Goal: Task Accomplishment & Management: Manage account settings

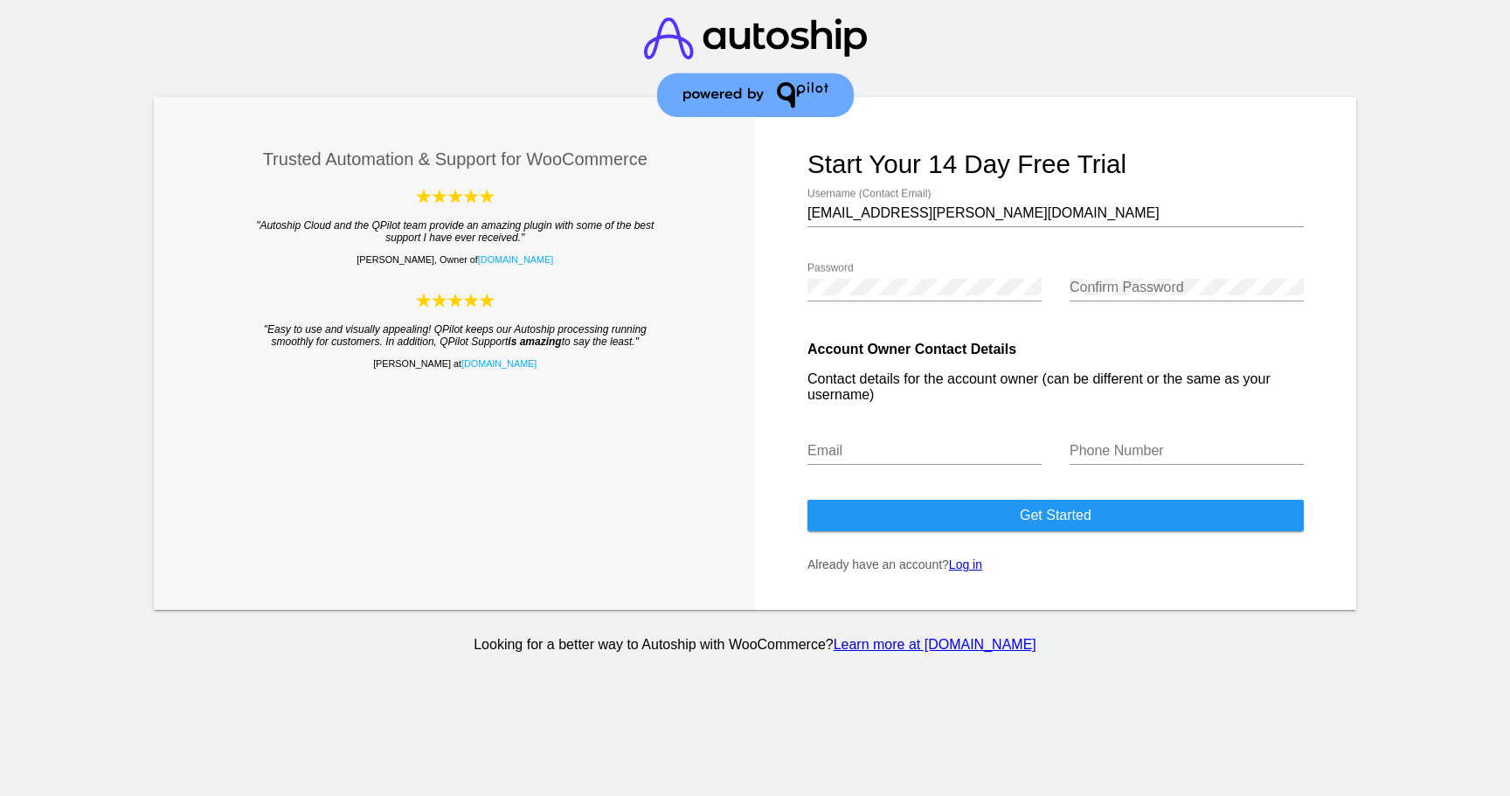
click at [967, 572] on link "Log in" at bounding box center [965, 565] width 33 height 14
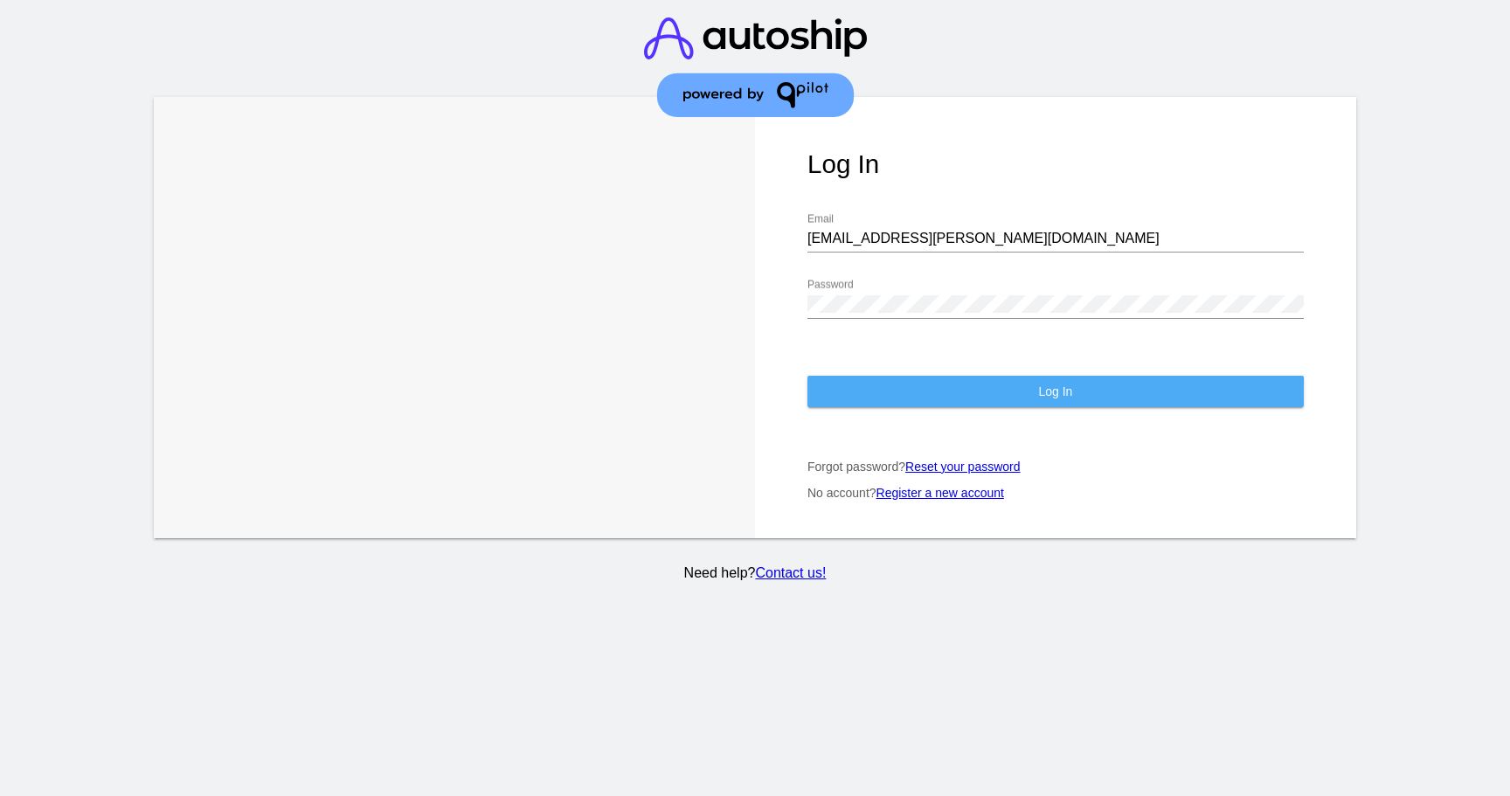
click at [919, 381] on button "Log In" at bounding box center [1056, 391] width 496 height 31
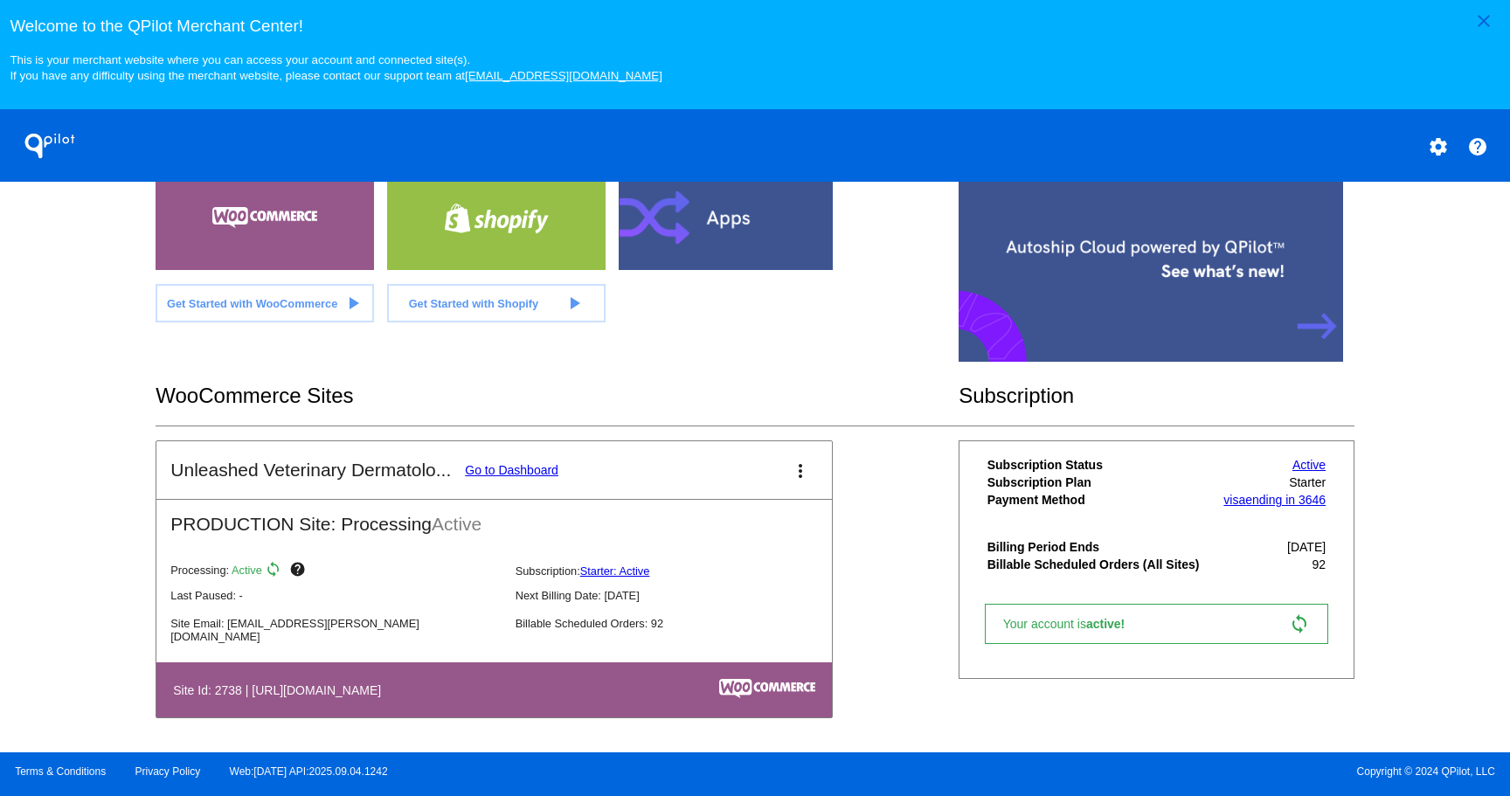
scroll to position [392, 0]
click at [536, 479] on mat-card-title "Unleashed Veterinary Dermatolo... Go to Dashboard" at bounding box center [364, 469] width 388 height 21
click at [536, 471] on link "Go to Dashboard" at bounding box center [512, 469] width 94 height 14
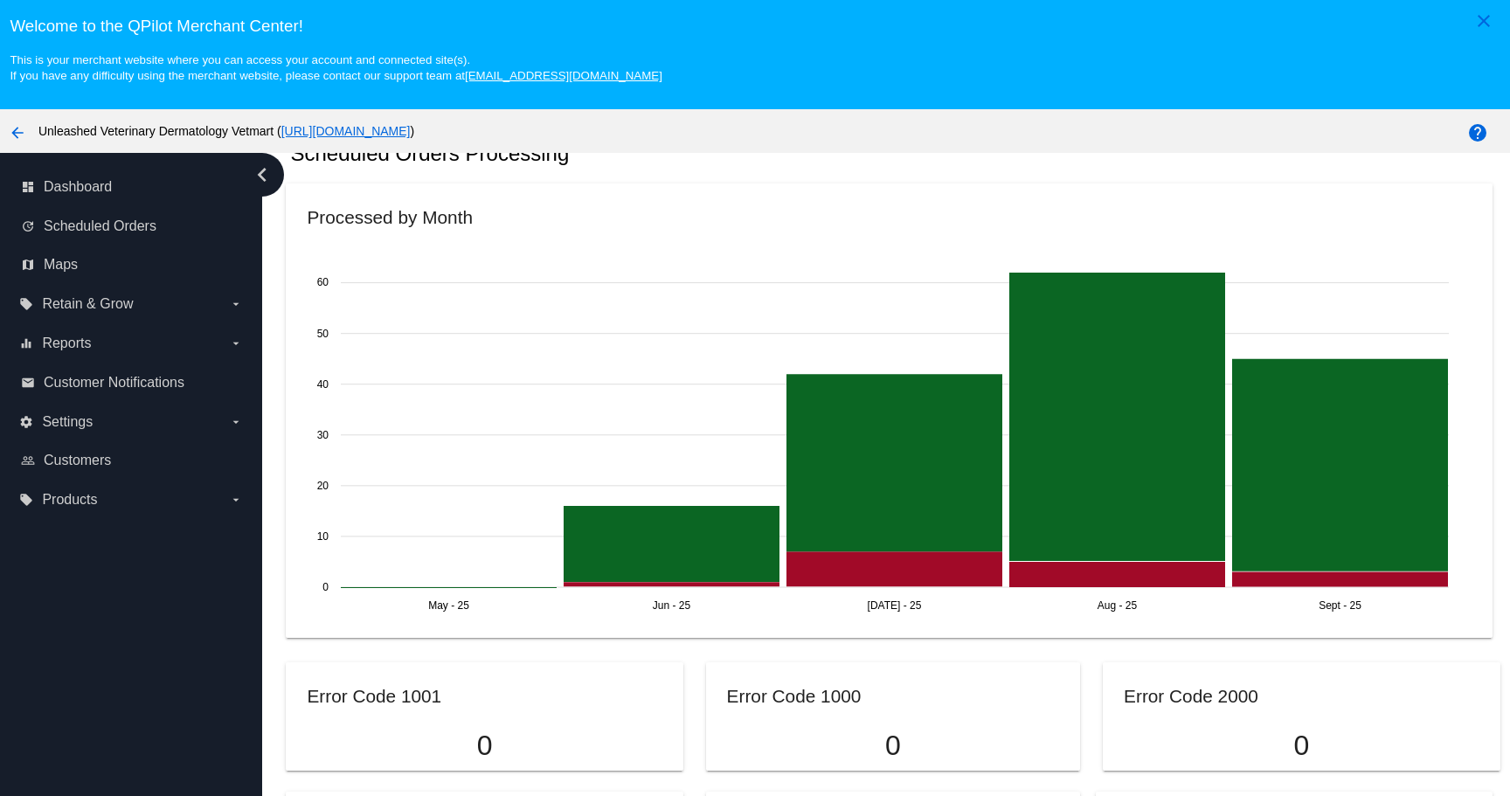
scroll to position [1133, 0]
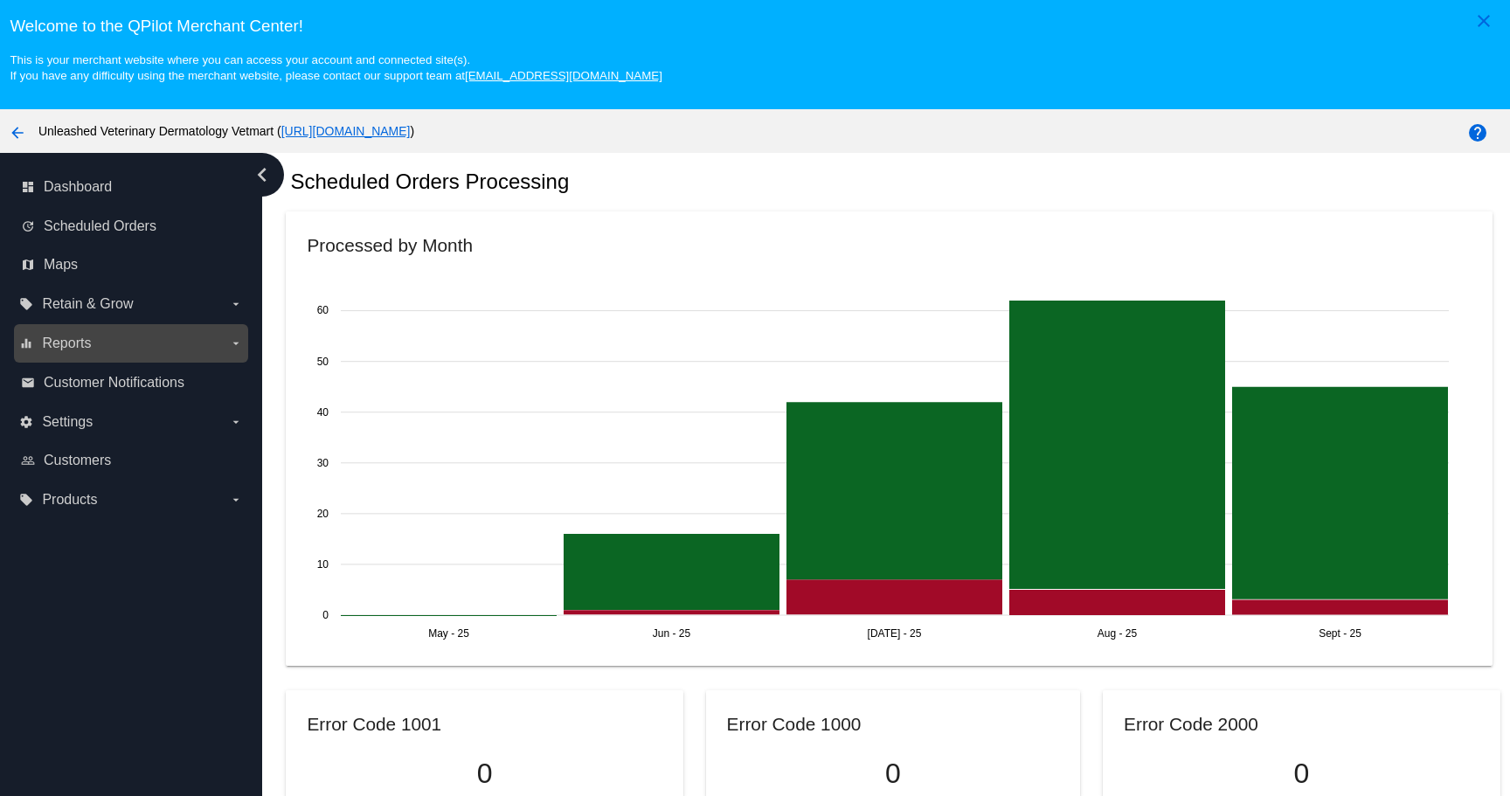
click at [144, 344] on label "equalizer Reports arrow_drop_down" at bounding box center [130, 343] width 223 height 28
click at [0, 0] on input "equalizer Reports arrow_drop_down" at bounding box center [0, 0] width 0 height 0
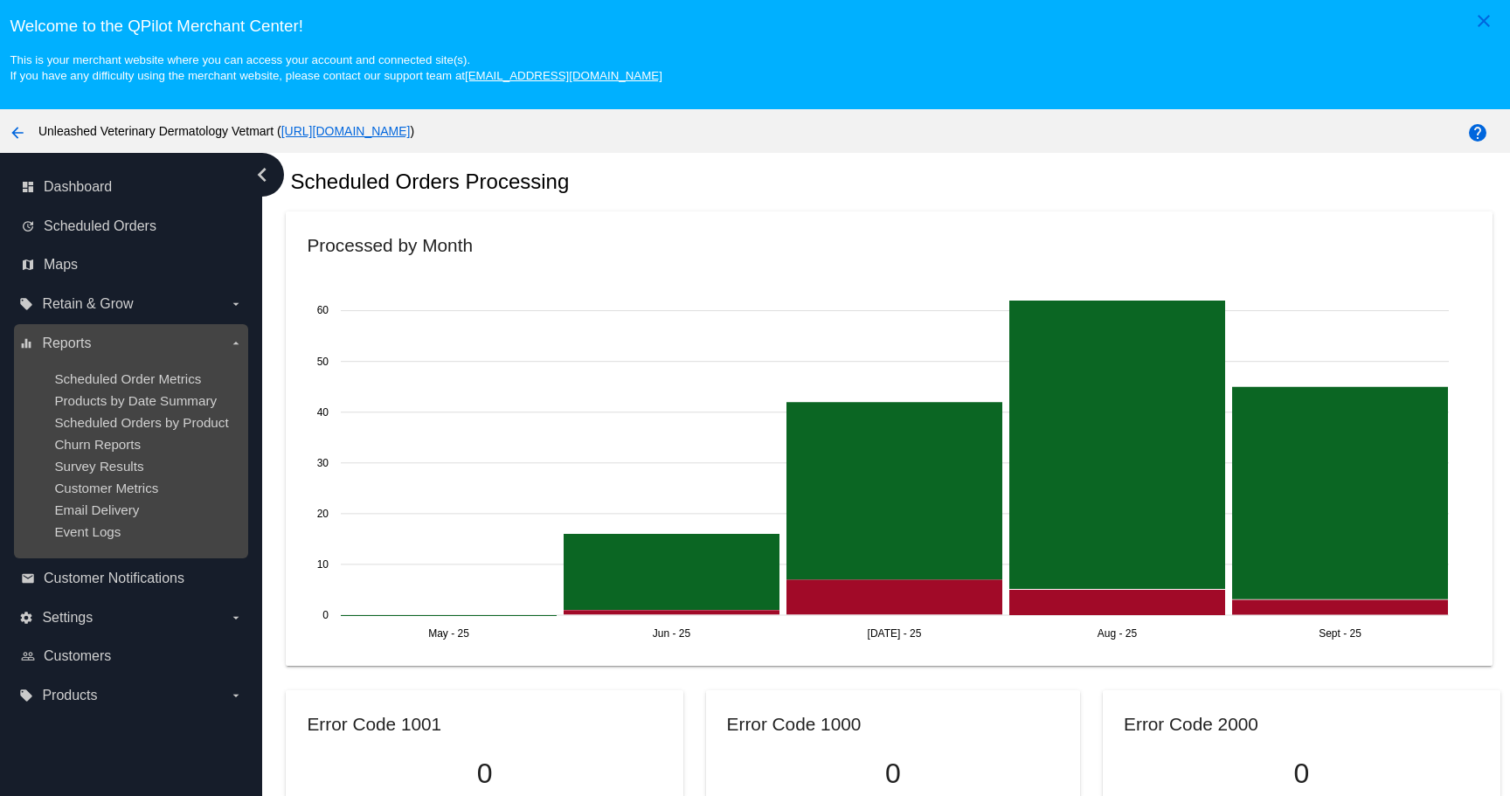
click at [150, 447] on div "Churn Reports" at bounding box center [144, 444] width 181 height 15
click at [122, 444] on span "Churn Reports" at bounding box center [97, 444] width 87 height 15
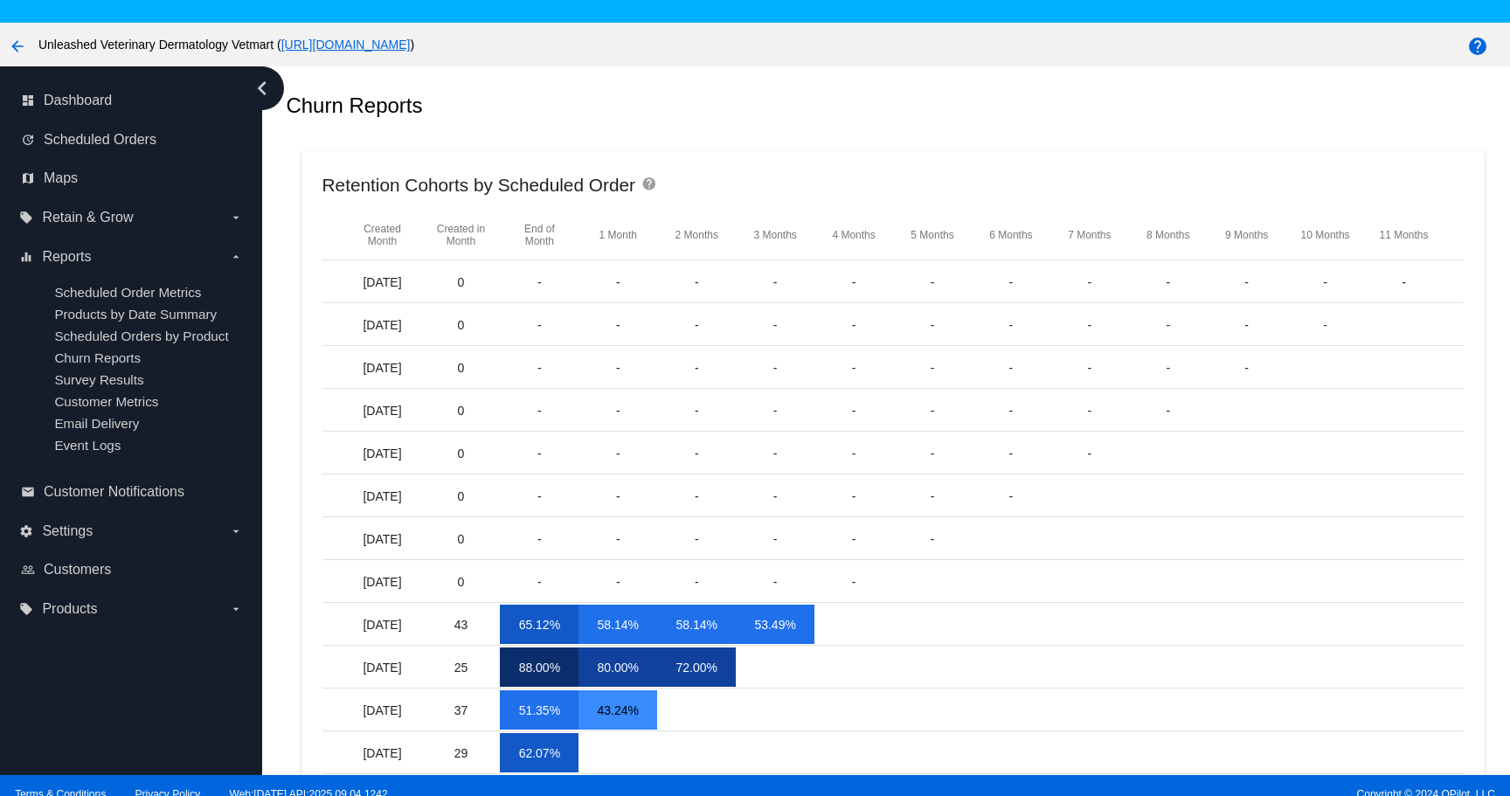
scroll to position [72, 0]
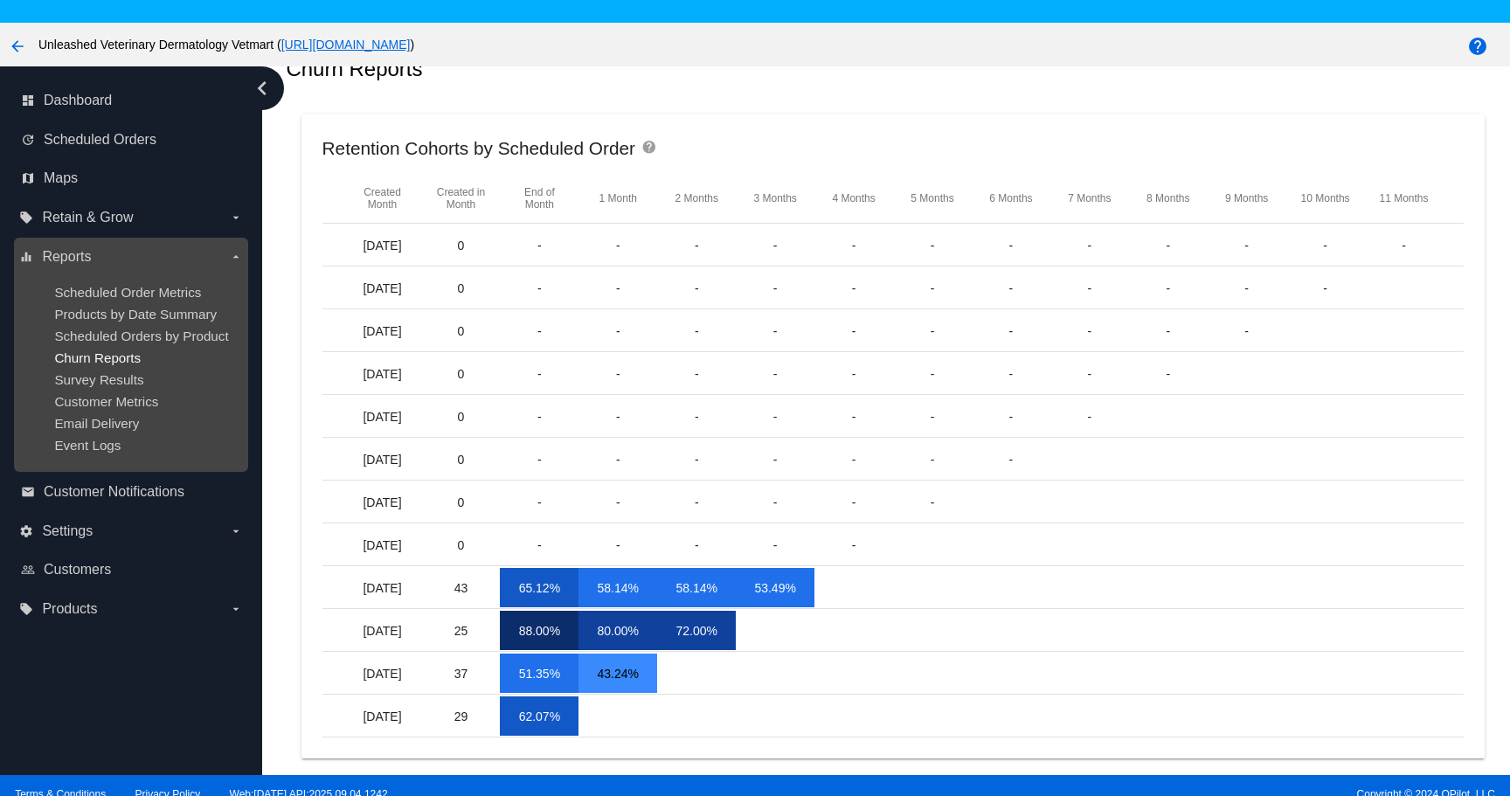
click at [117, 356] on span "Churn Reports" at bounding box center [97, 357] width 87 height 15
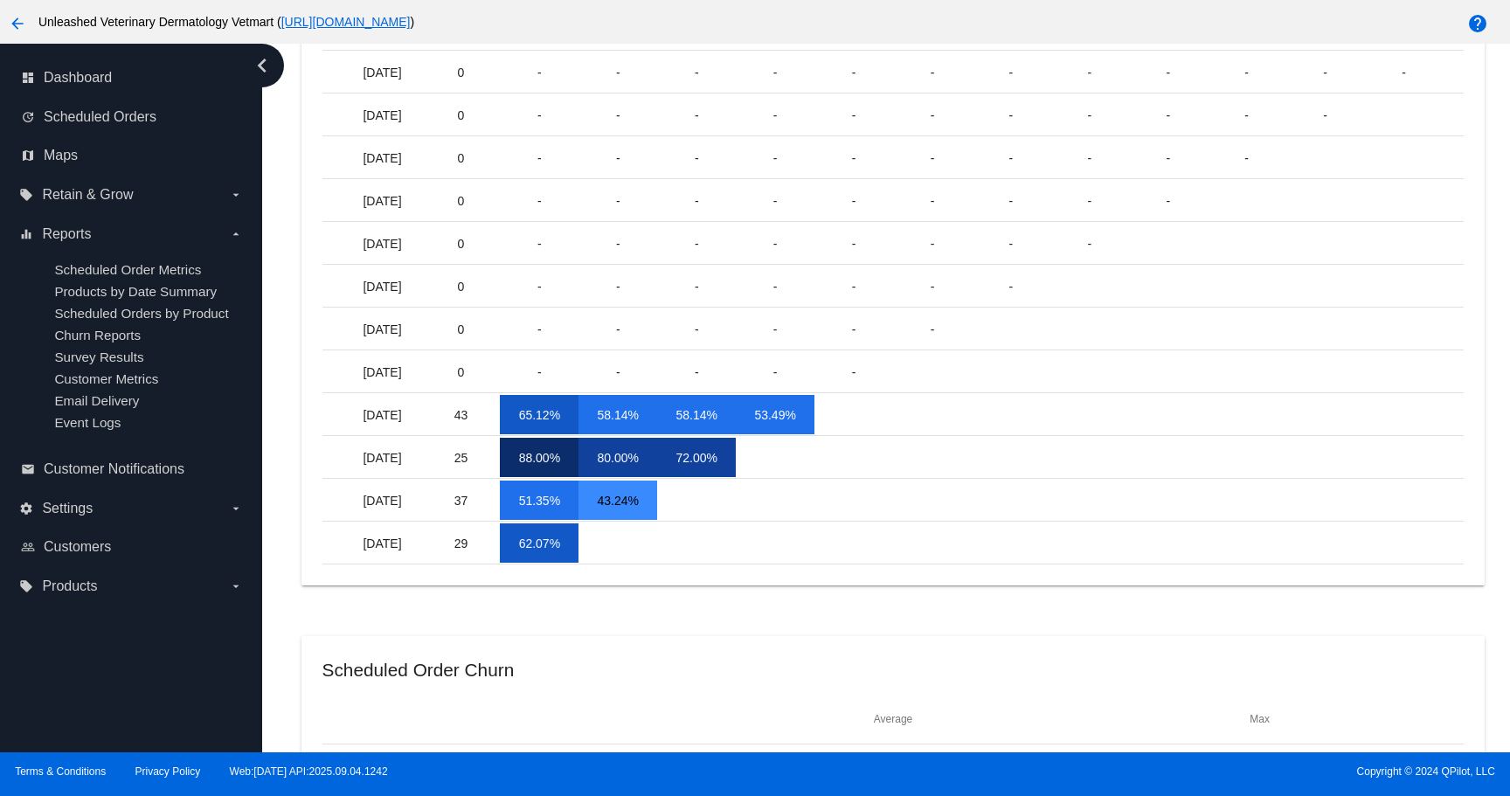
scroll to position [216, 0]
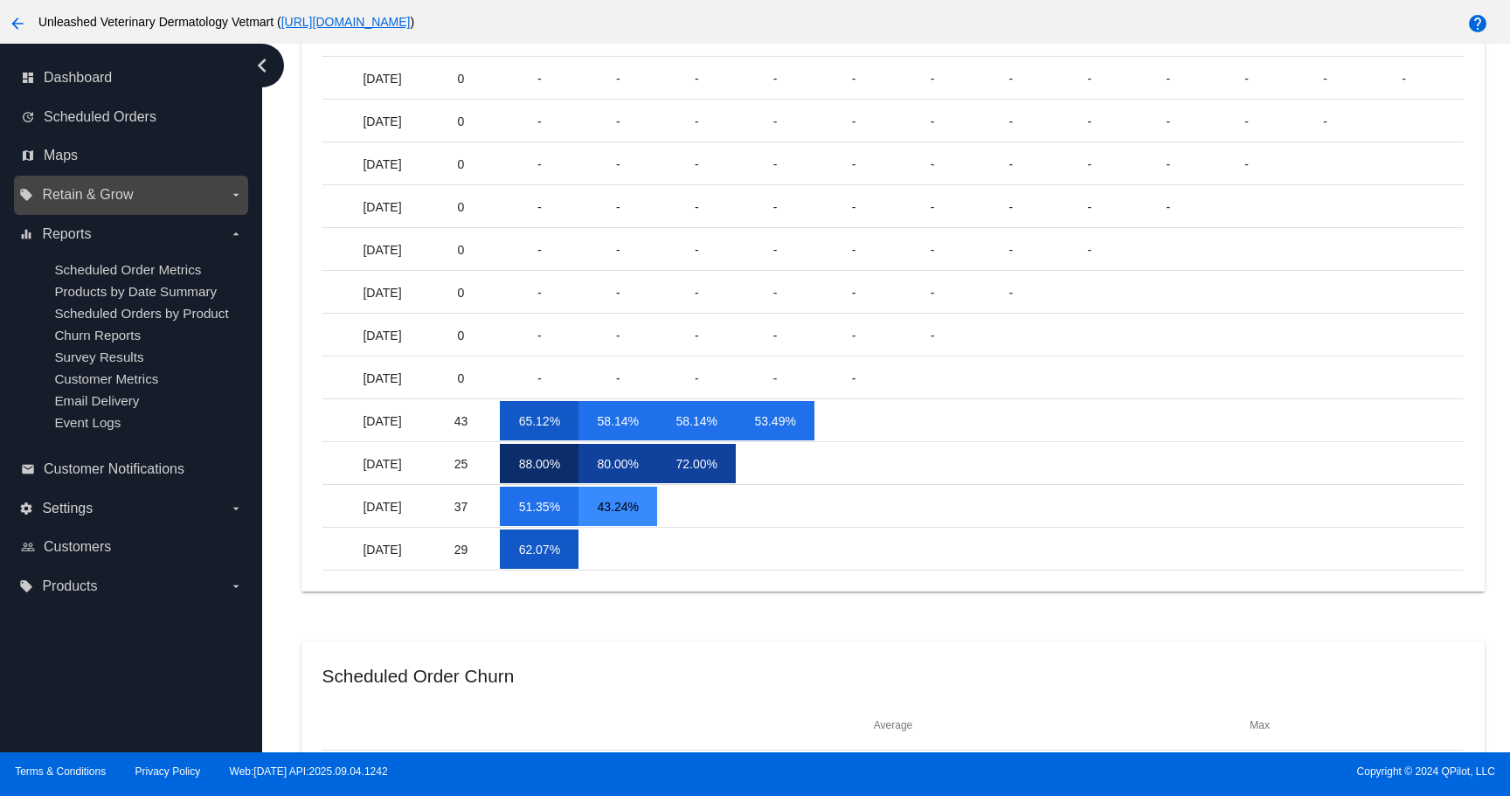
click at [232, 198] on icon "arrow_drop_down" at bounding box center [236, 195] width 14 height 14
click at [0, 0] on input "local_offer Retain & Grow arrow_drop_down" at bounding box center [0, 0] width 0 height 0
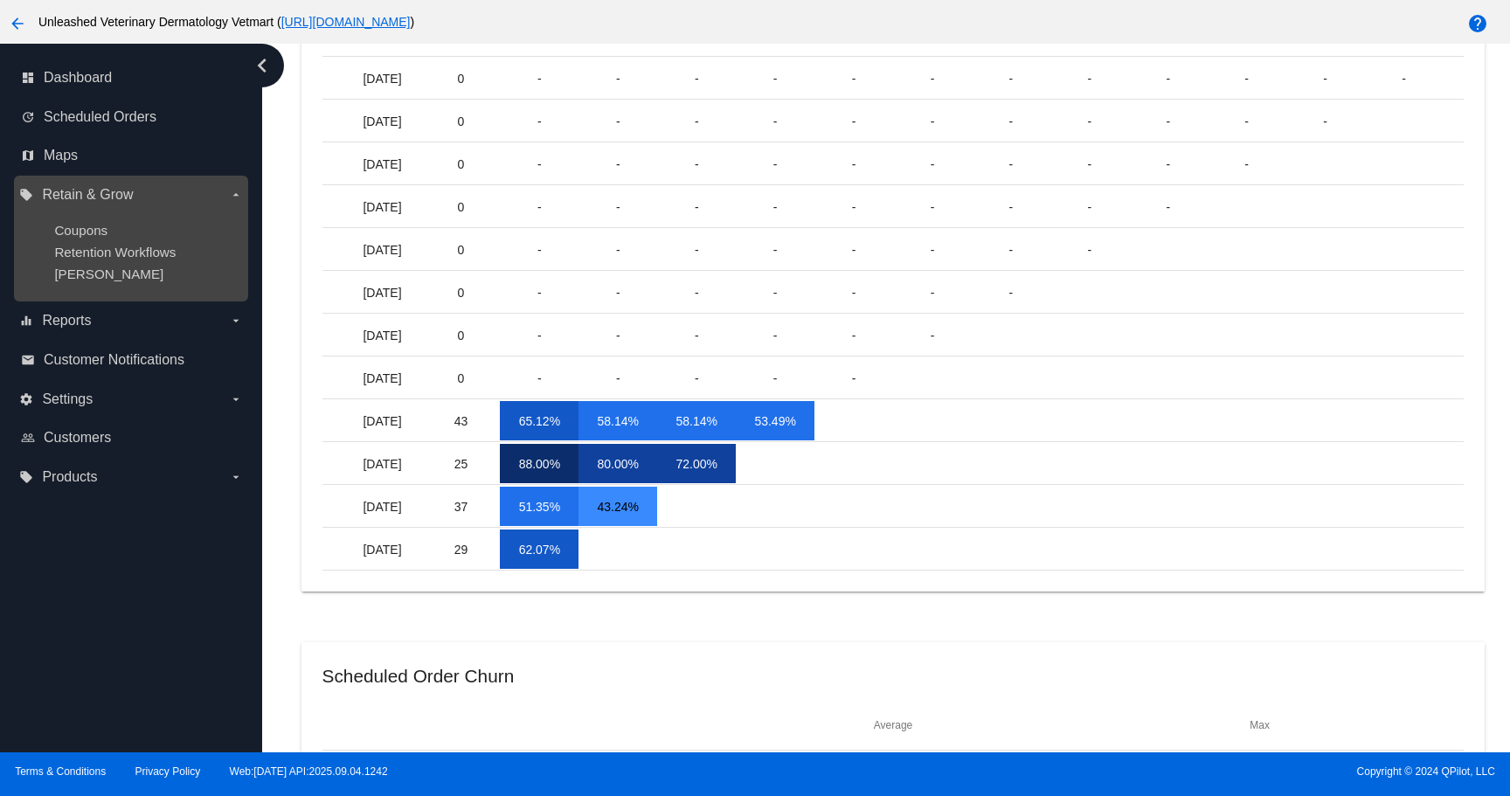
click at [232, 198] on icon "arrow_drop_down" at bounding box center [236, 195] width 14 height 14
click at [0, 0] on input "local_offer Retain & Grow arrow_drop_down" at bounding box center [0, 0] width 0 height 0
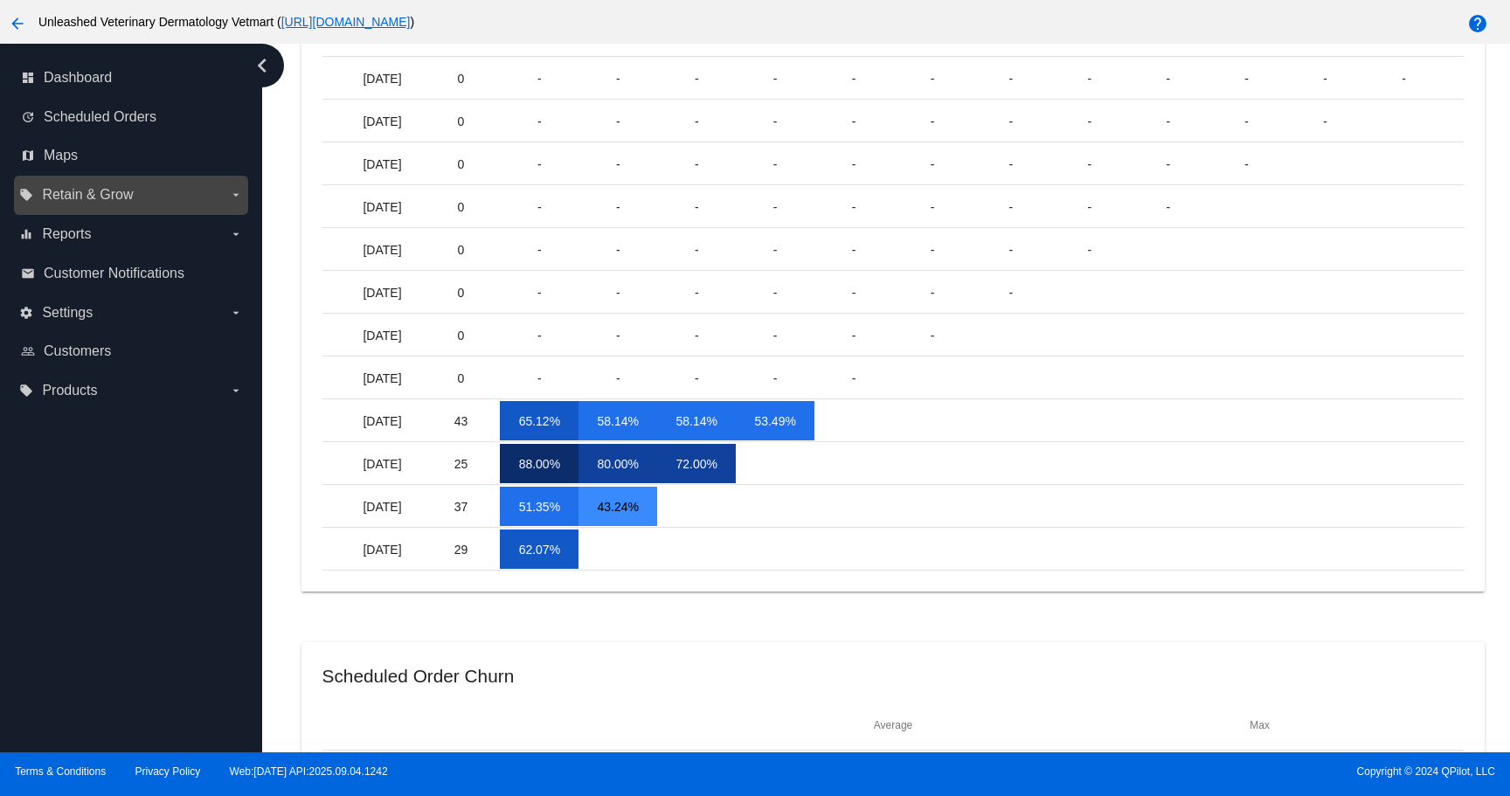
click at [232, 198] on icon "arrow_drop_down" at bounding box center [236, 195] width 14 height 14
click at [0, 0] on input "local_offer Retain & Grow arrow_drop_down" at bounding box center [0, 0] width 0 height 0
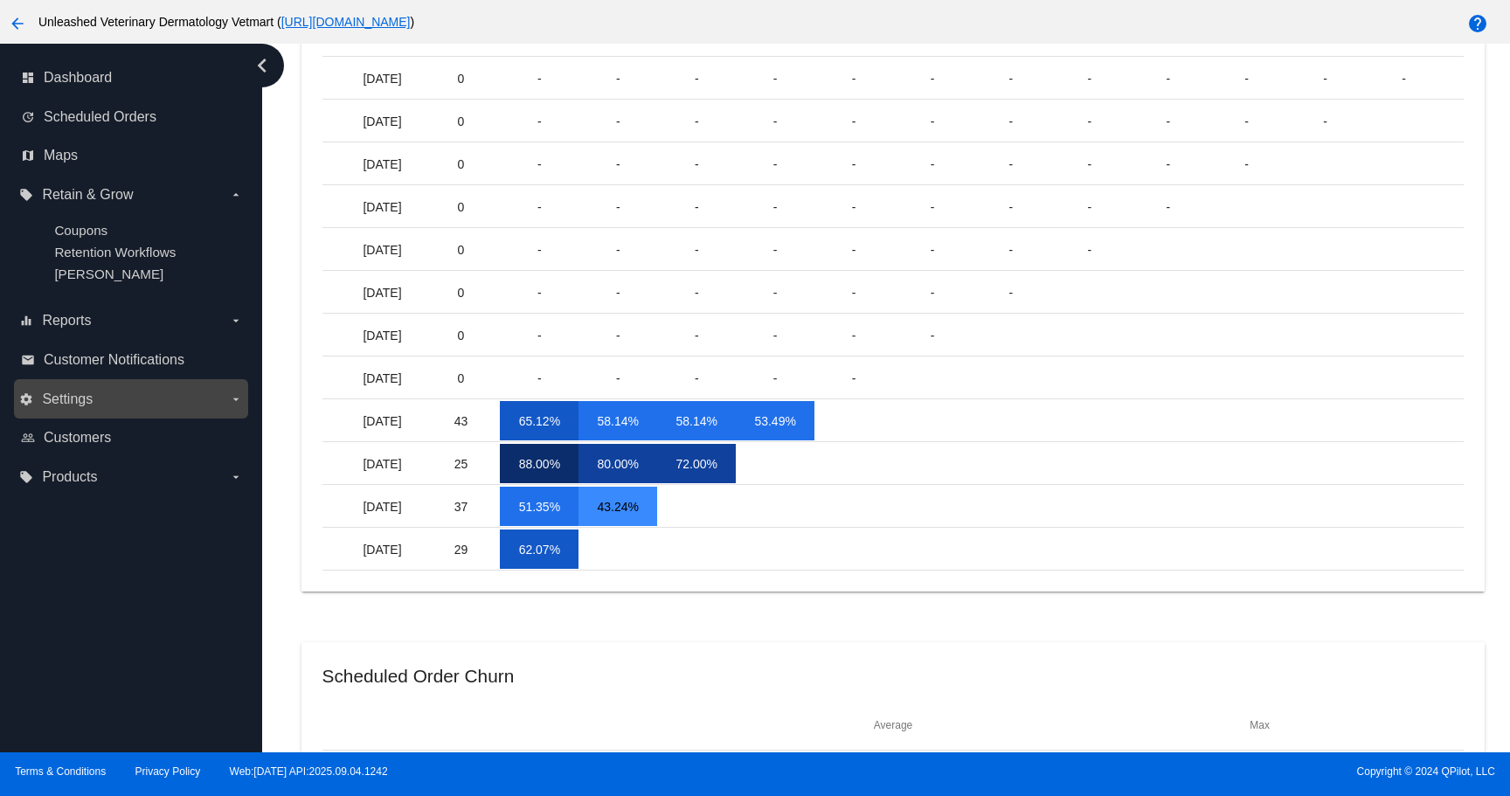
click at [135, 395] on label "settings Settings arrow_drop_down" at bounding box center [130, 399] width 223 height 28
click at [0, 0] on input "settings Settings arrow_drop_down" at bounding box center [0, 0] width 0 height 0
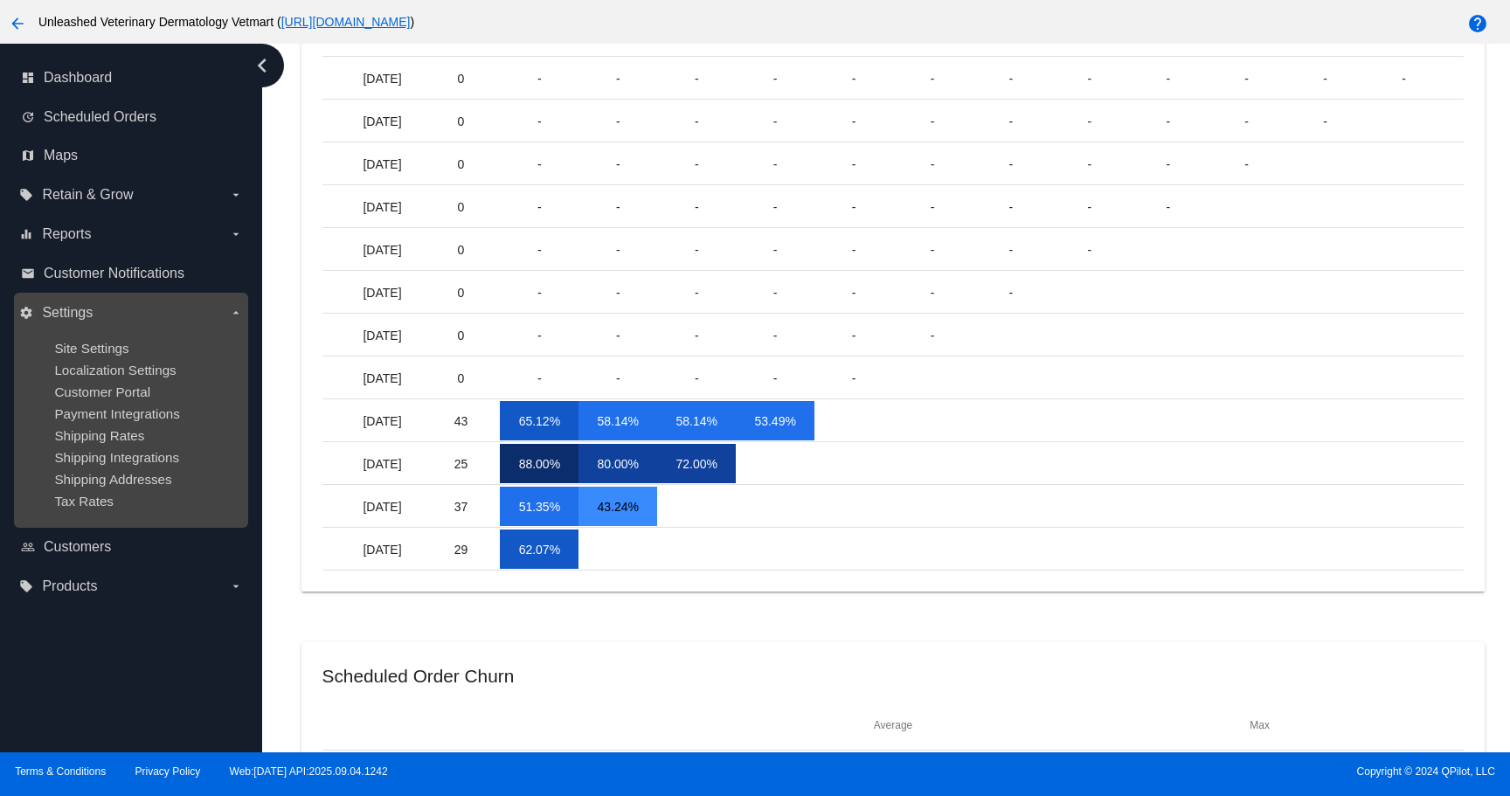
click at [236, 314] on icon "arrow_drop_down" at bounding box center [236, 313] width 14 height 14
click at [0, 0] on input "settings Settings arrow_drop_down" at bounding box center [0, 0] width 0 height 0
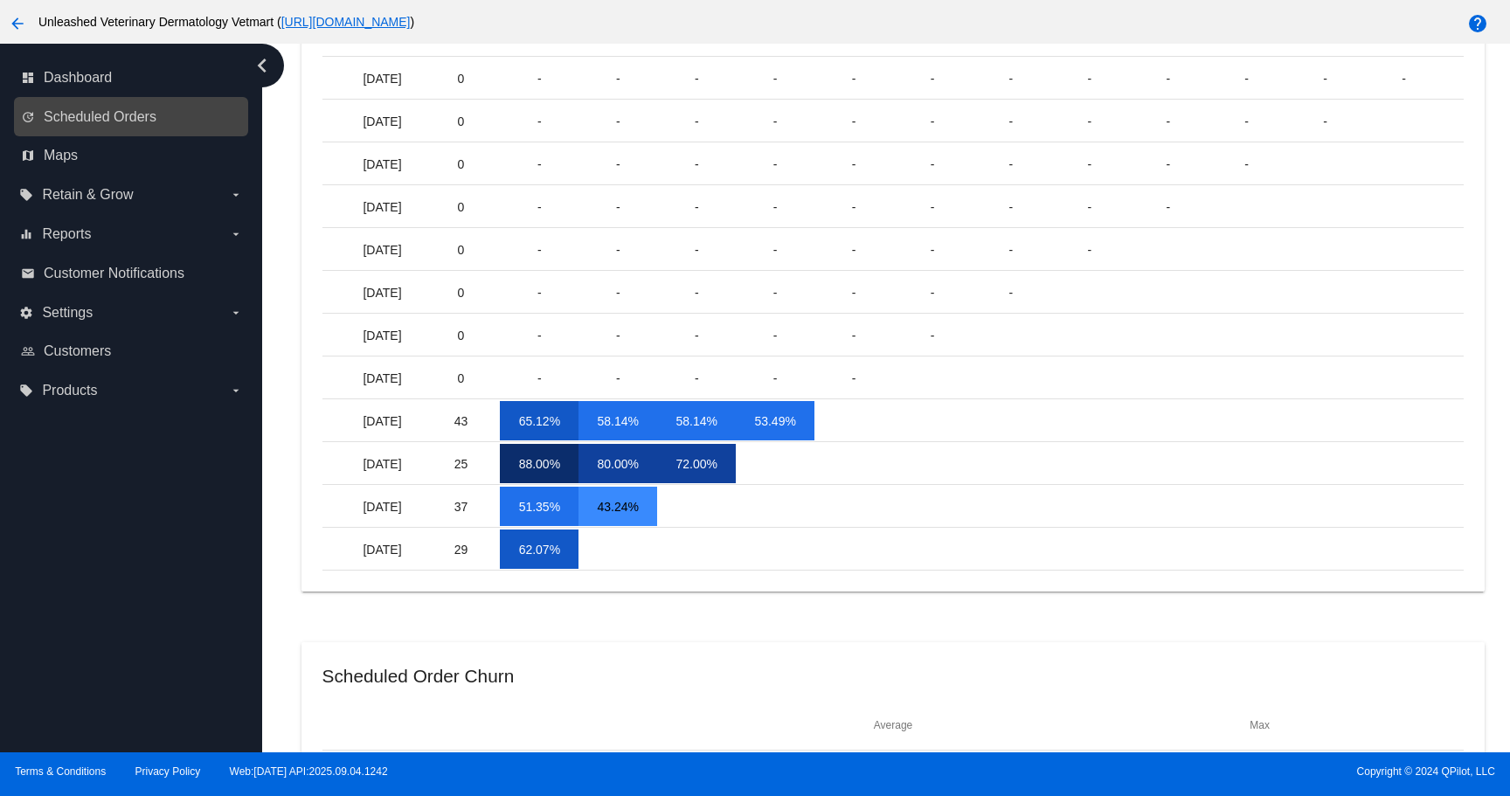
click at [148, 126] on link "update Scheduled Orders" at bounding box center [132, 117] width 222 height 28
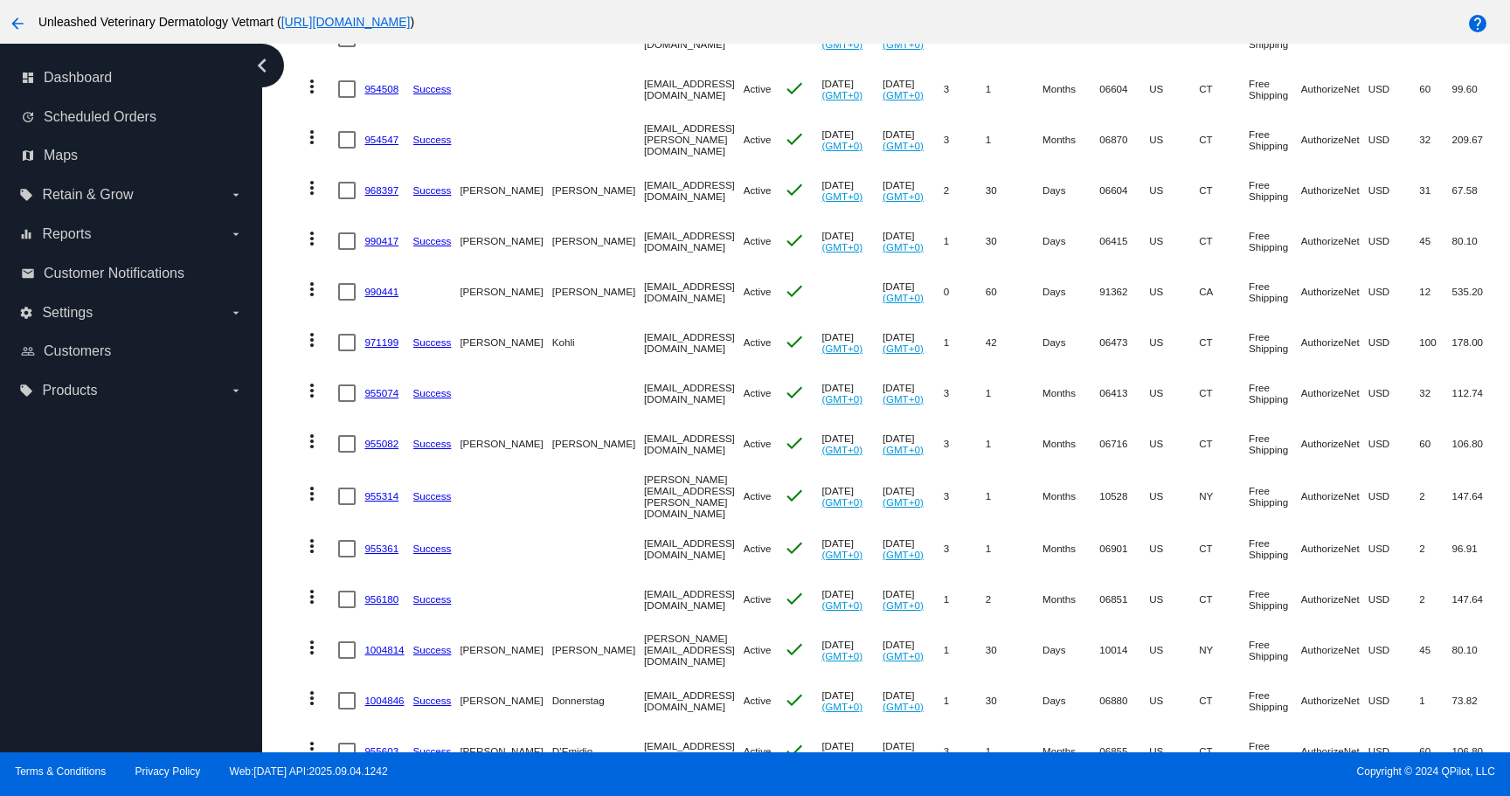
scroll to position [619, 0]
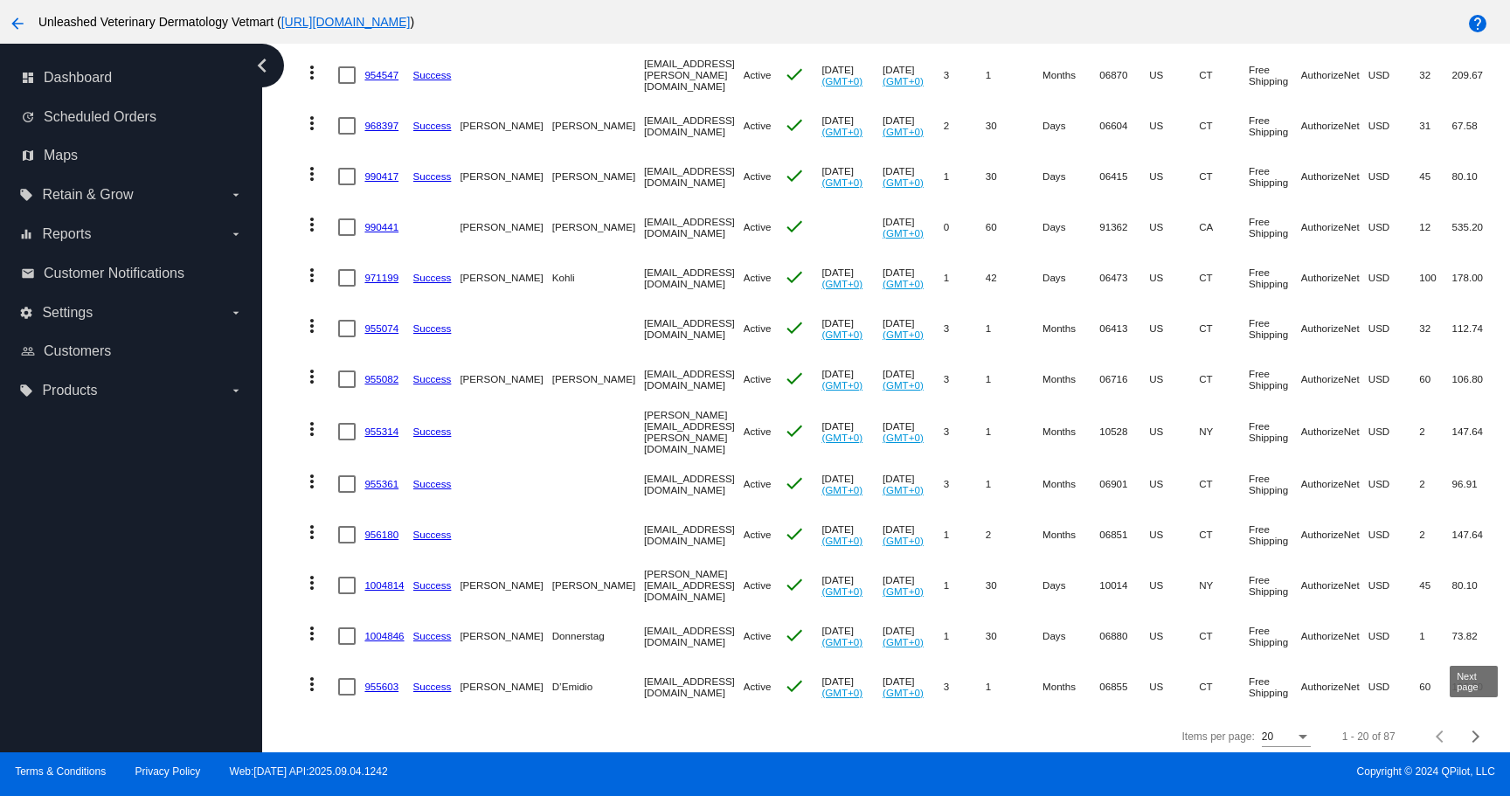
click at [1480, 733] on button "Next page" at bounding box center [1476, 736] width 35 height 35
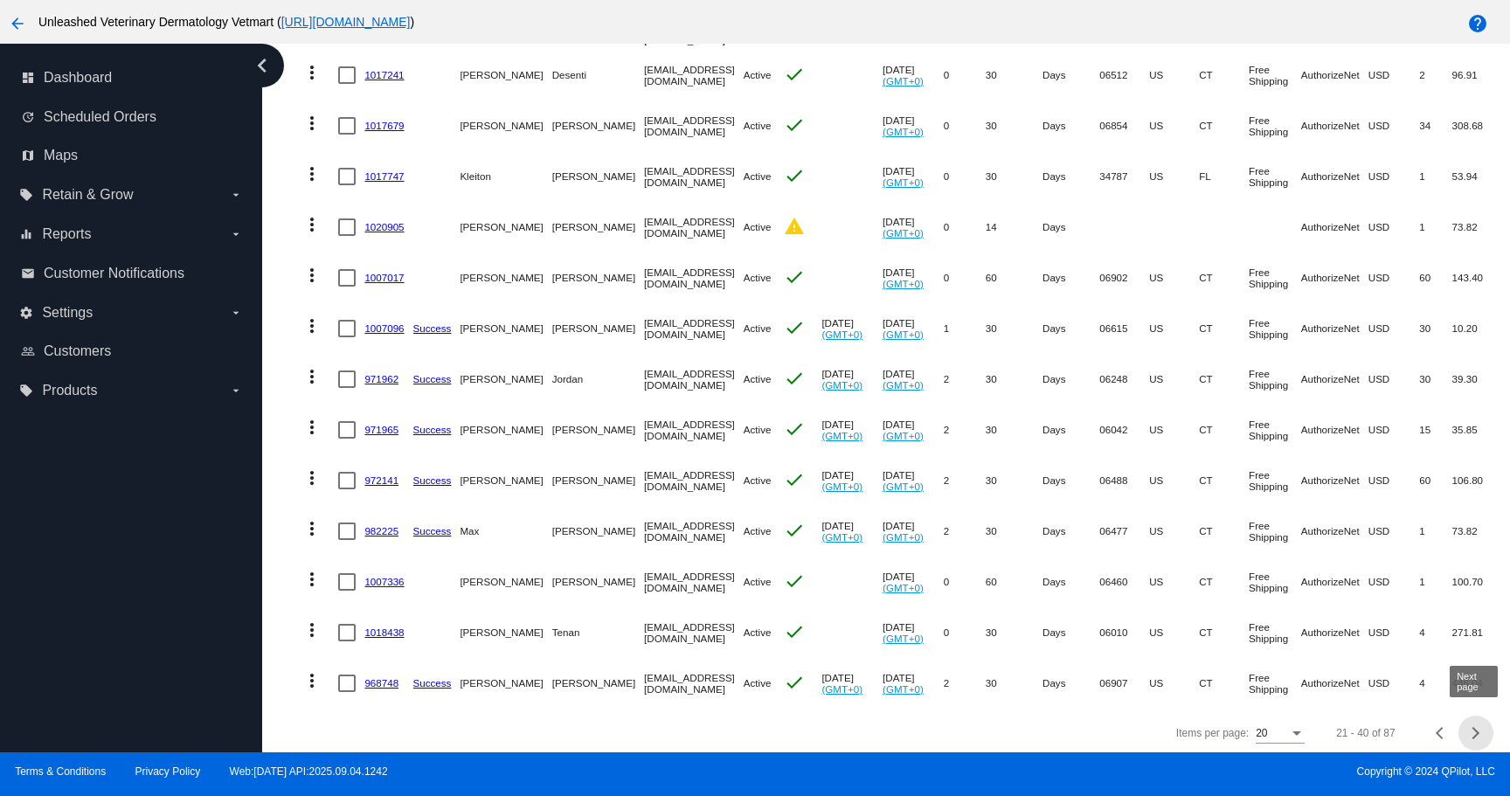
click at [1477, 730] on div "Next page" at bounding box center [1473, 733] width 12 height 12
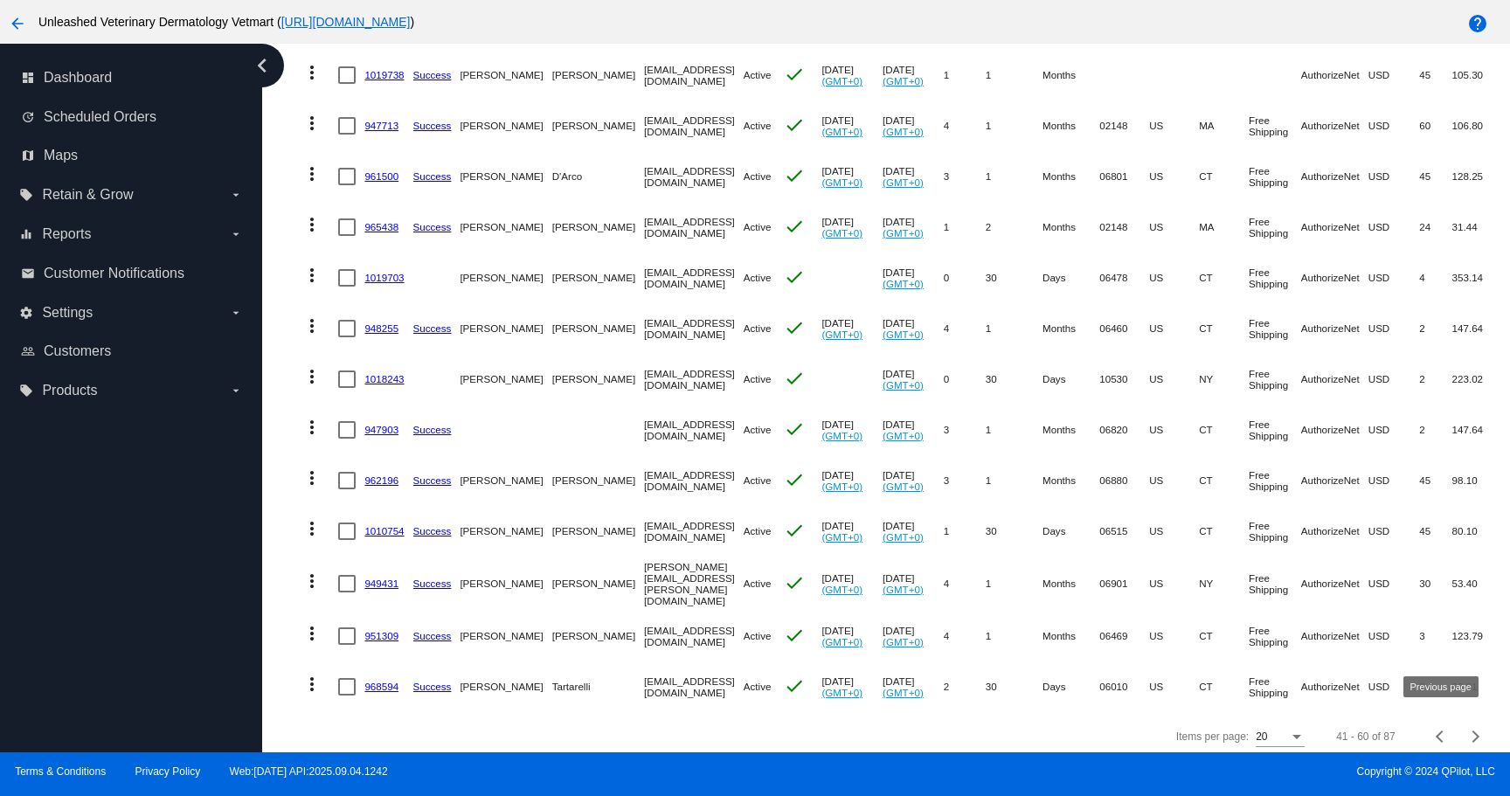
click at [1431, 732] on span "Previous page" at bounding box center [1441, 736] width 35 height 9
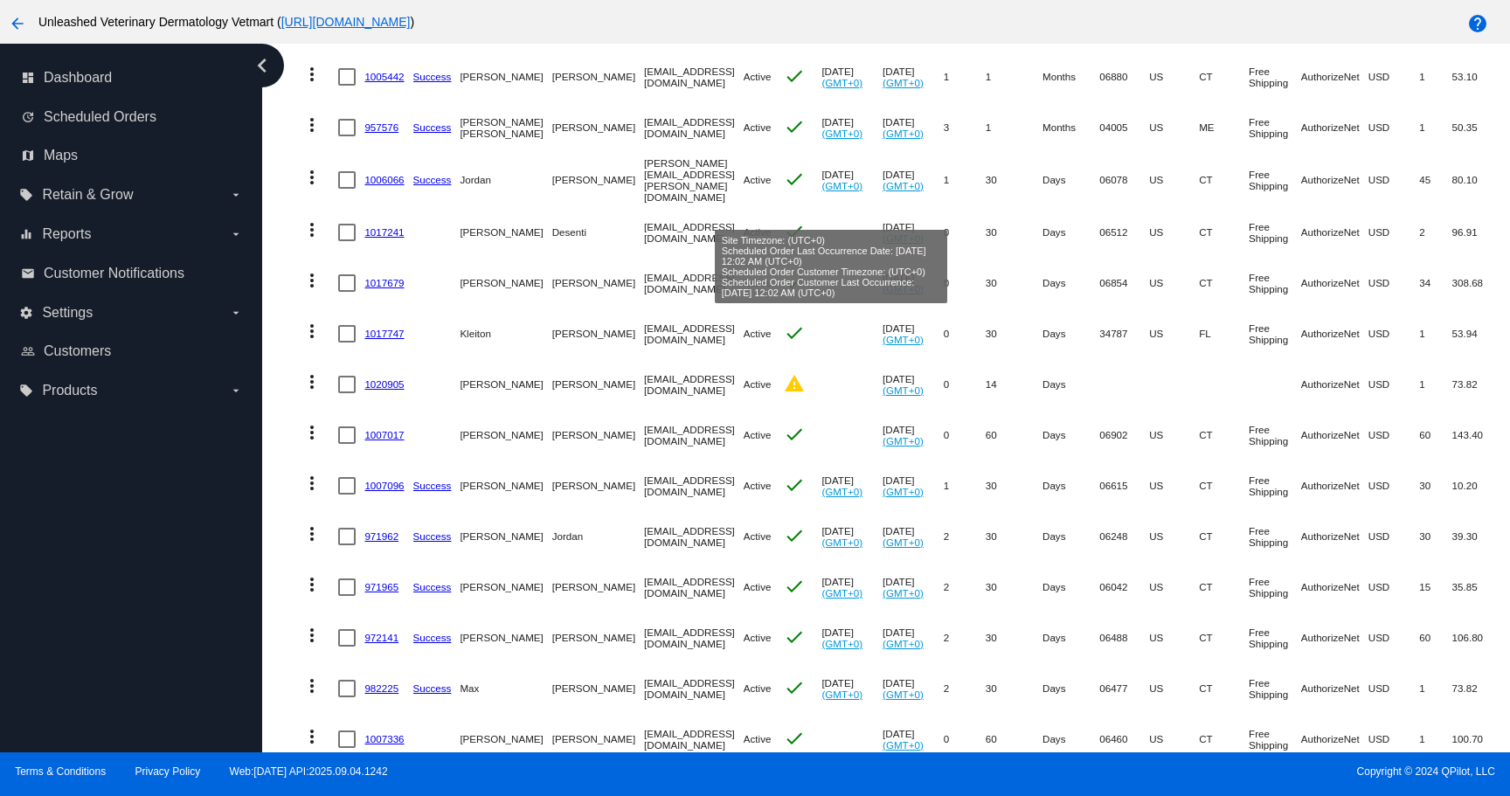
scroll to position [594, 0]
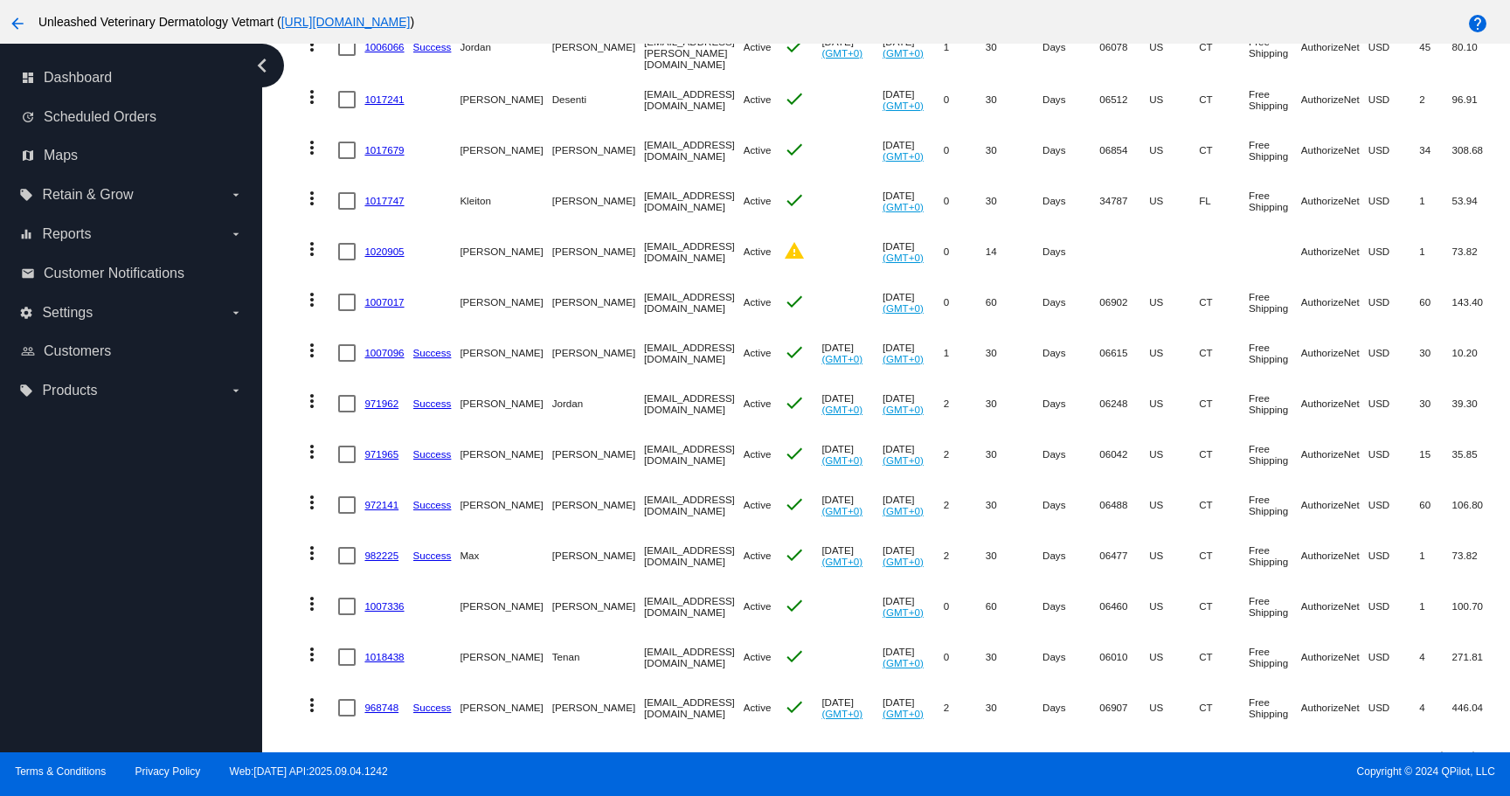
click at [395, 249] on link "1020905" at bounding box center [383, 251] width 39 height 11
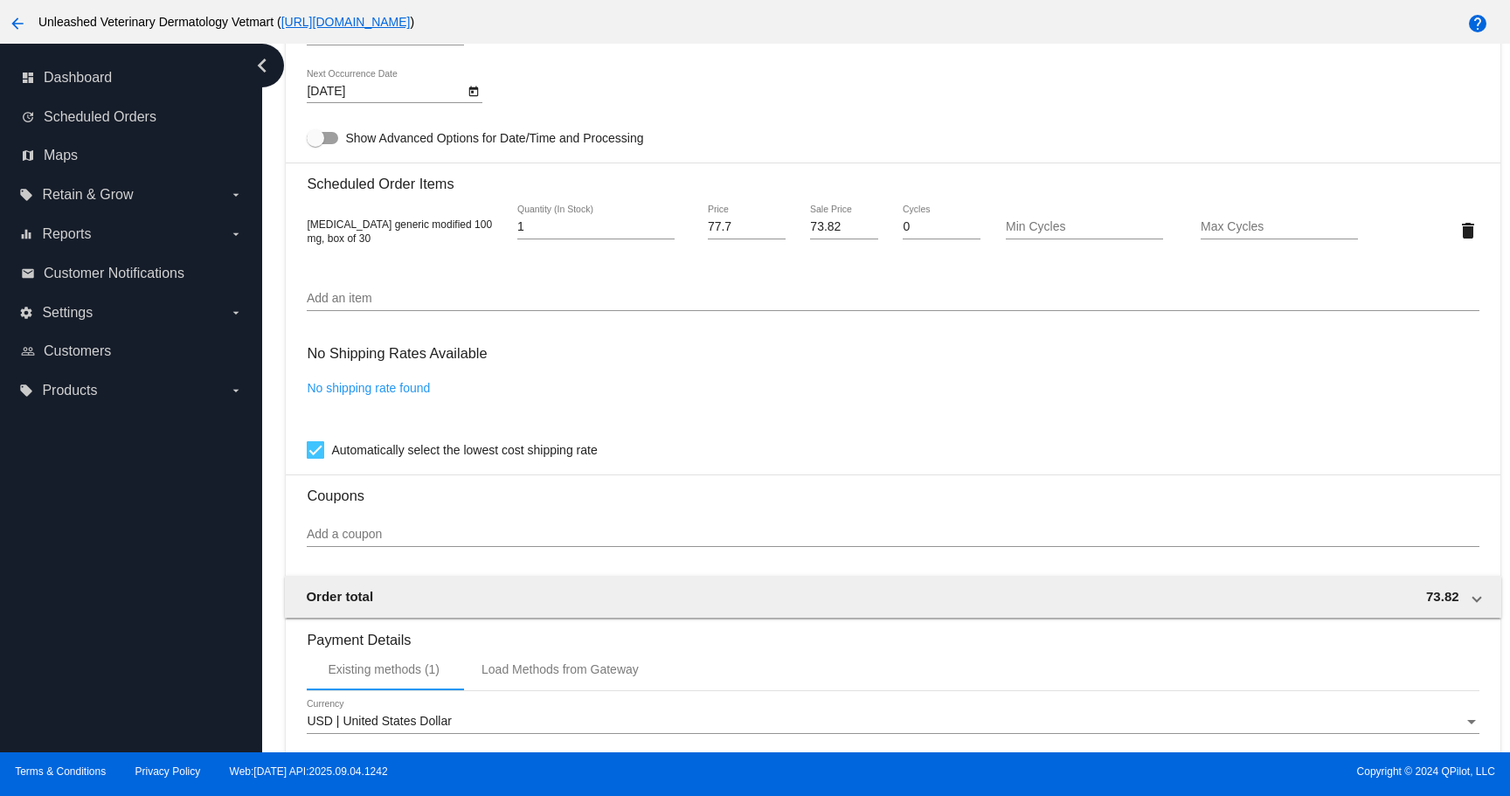
scroll to position [1055, 0]
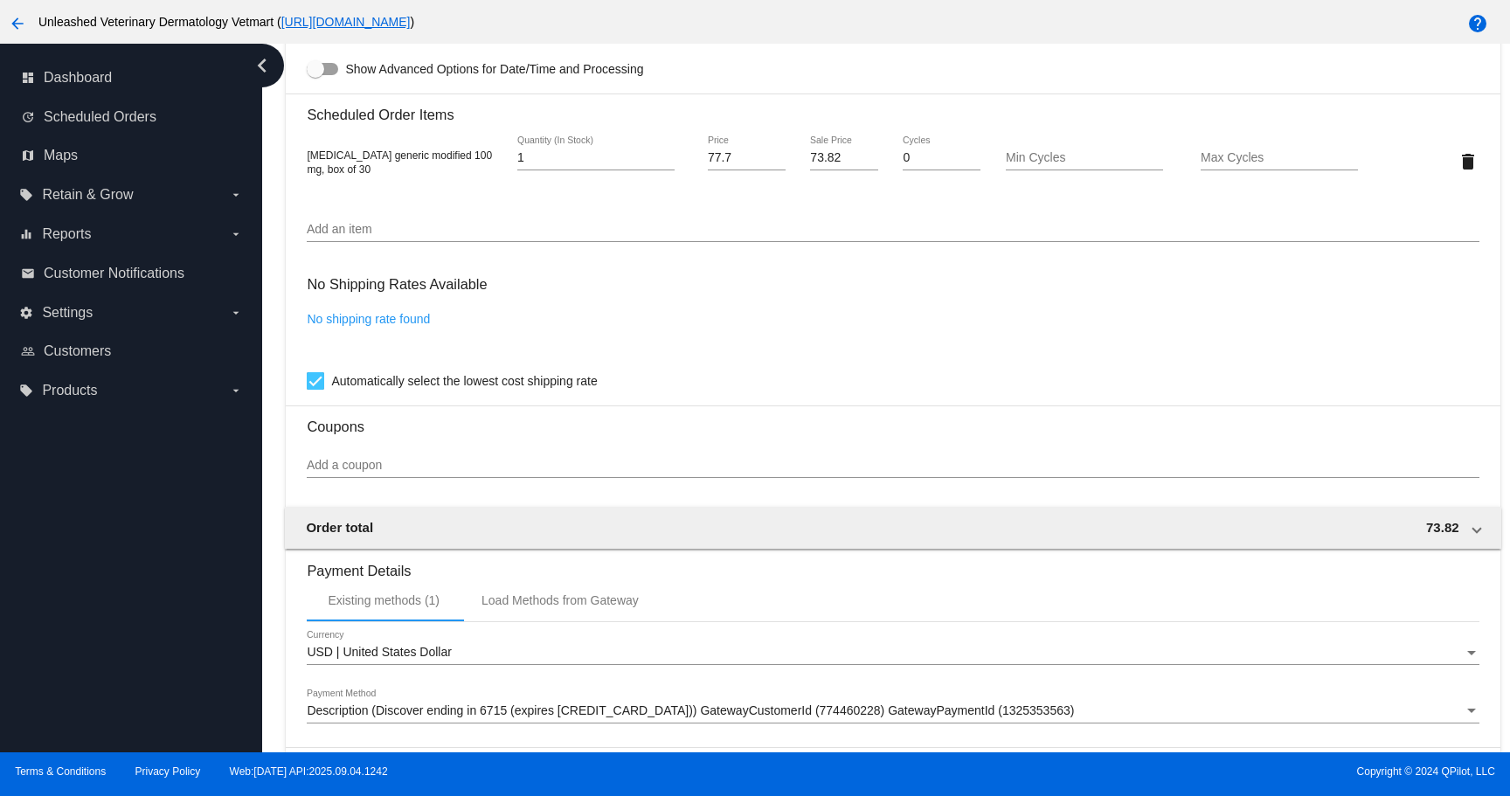
click at [391, 326] on link "No shipping rate found" at bounding box center [368, 319] width 123 height 14
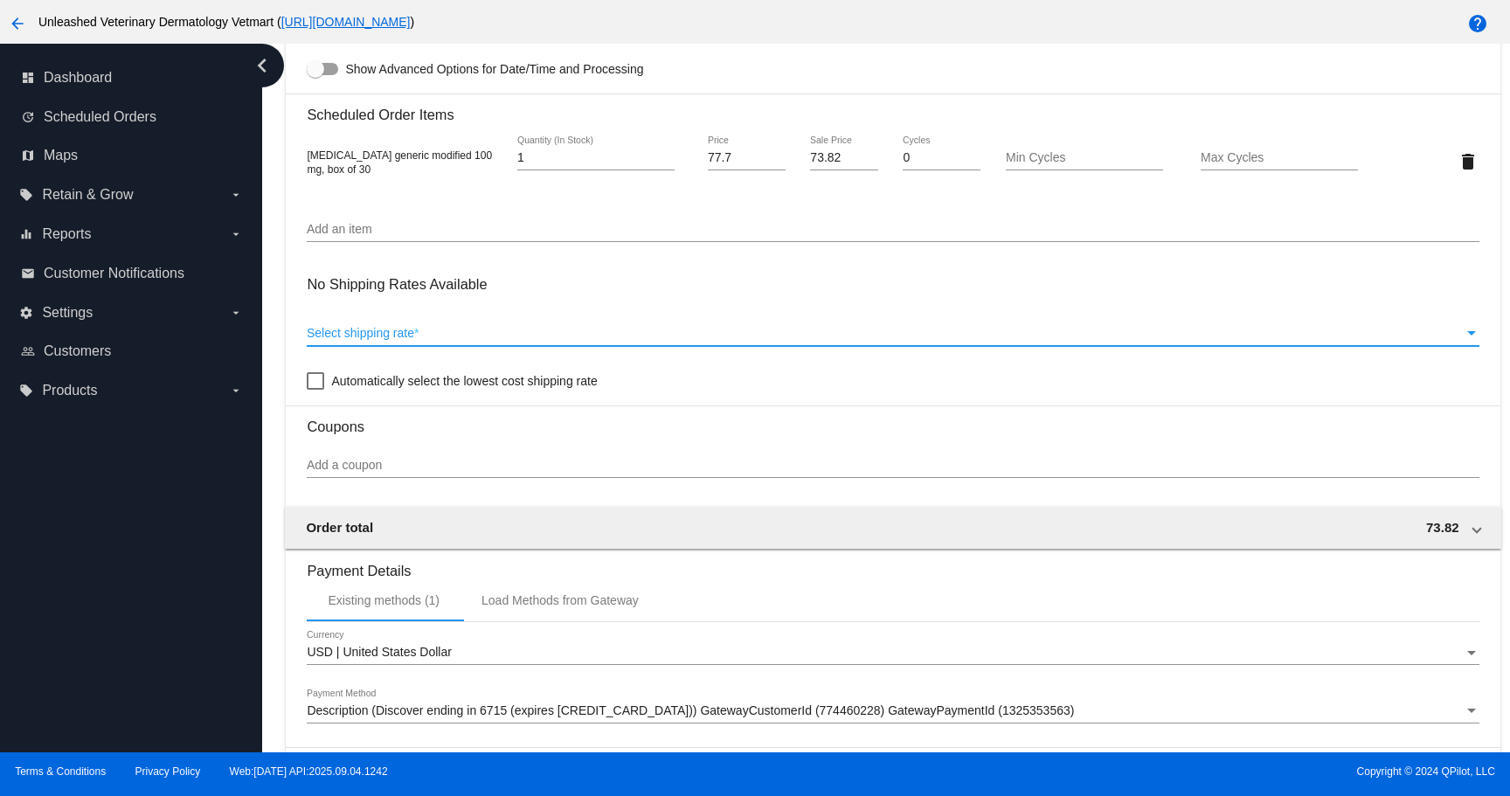
click at [388, 340] on span "Select shipping rate" at bounding box center [361, 333] width 108 height 14
click at [347, 340] on span "Select shipping rate" at bounding box center [361, 333] width 108 height 14
click at [1469, 341] on div "Select shipping rate" at bounding box center [1472, 334] width 16 height 14
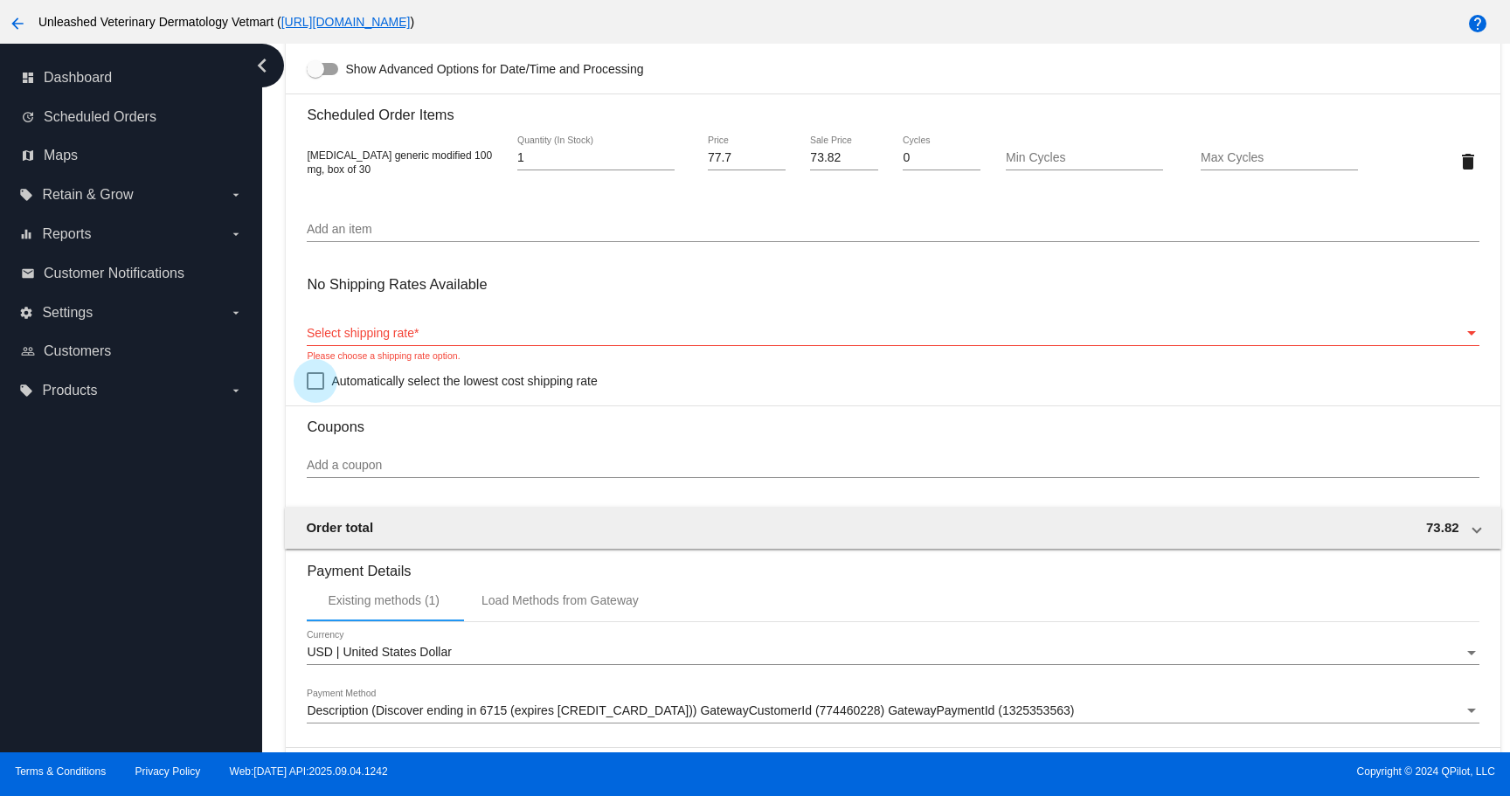
click at [556, 392] on span "Automatically select the lowest cost shipping rate" at bounding box center [464, 381] width 266 height 21
click at [316, 391] on input "Automatically select the lowest cost shipping rate" at bounding box center [315, 390] width 1 height 1
click at [556, 392] on span "Automatically select the lowest cost shipping rate" at bounding box center [464, 381] width 266 height 21
click at [316, 391] on input "Automatically select the lowest cost shipping rate" at bounding box center [315, 390] width 1 height 1
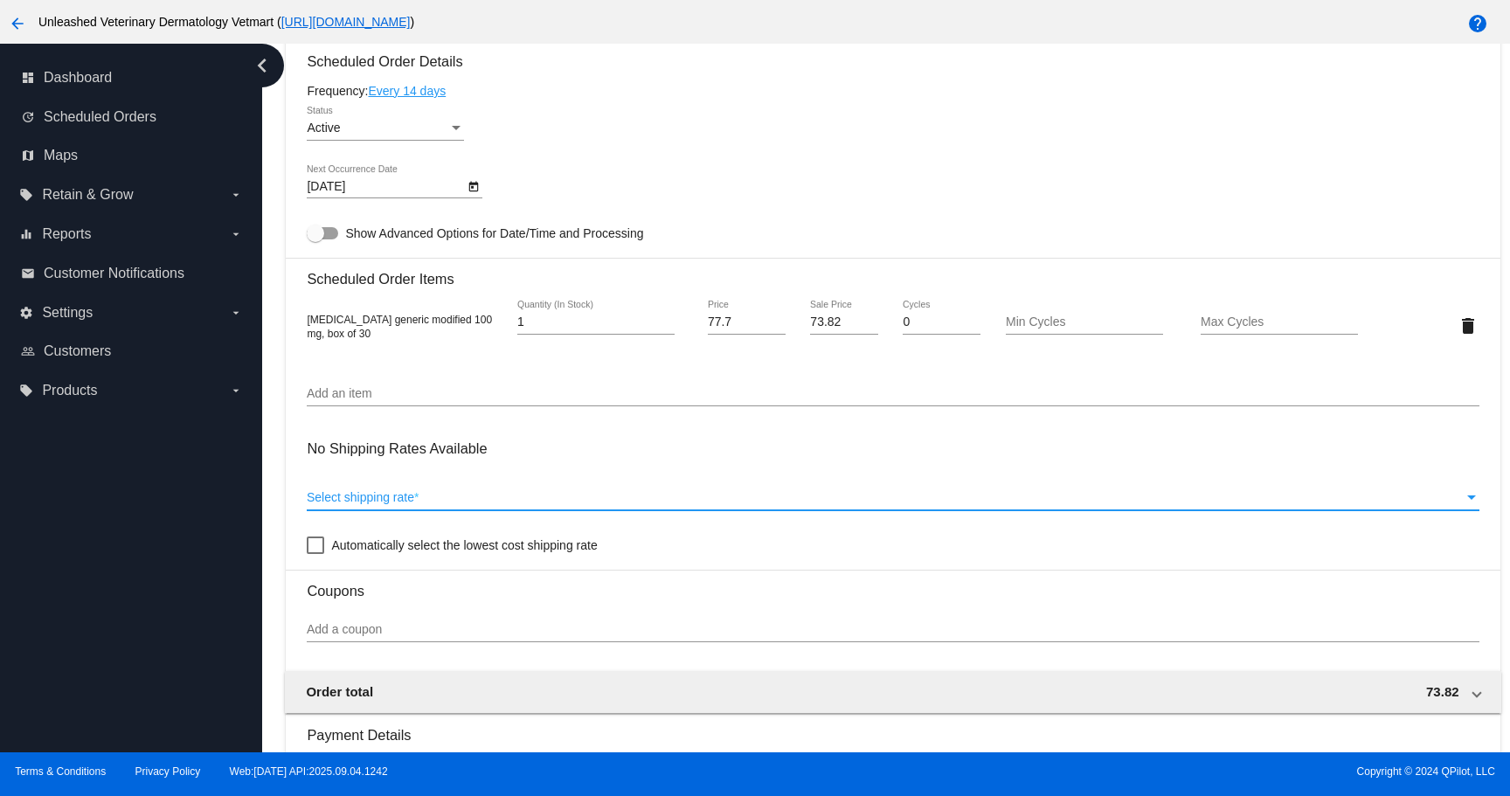
scroll to position [880, 0]
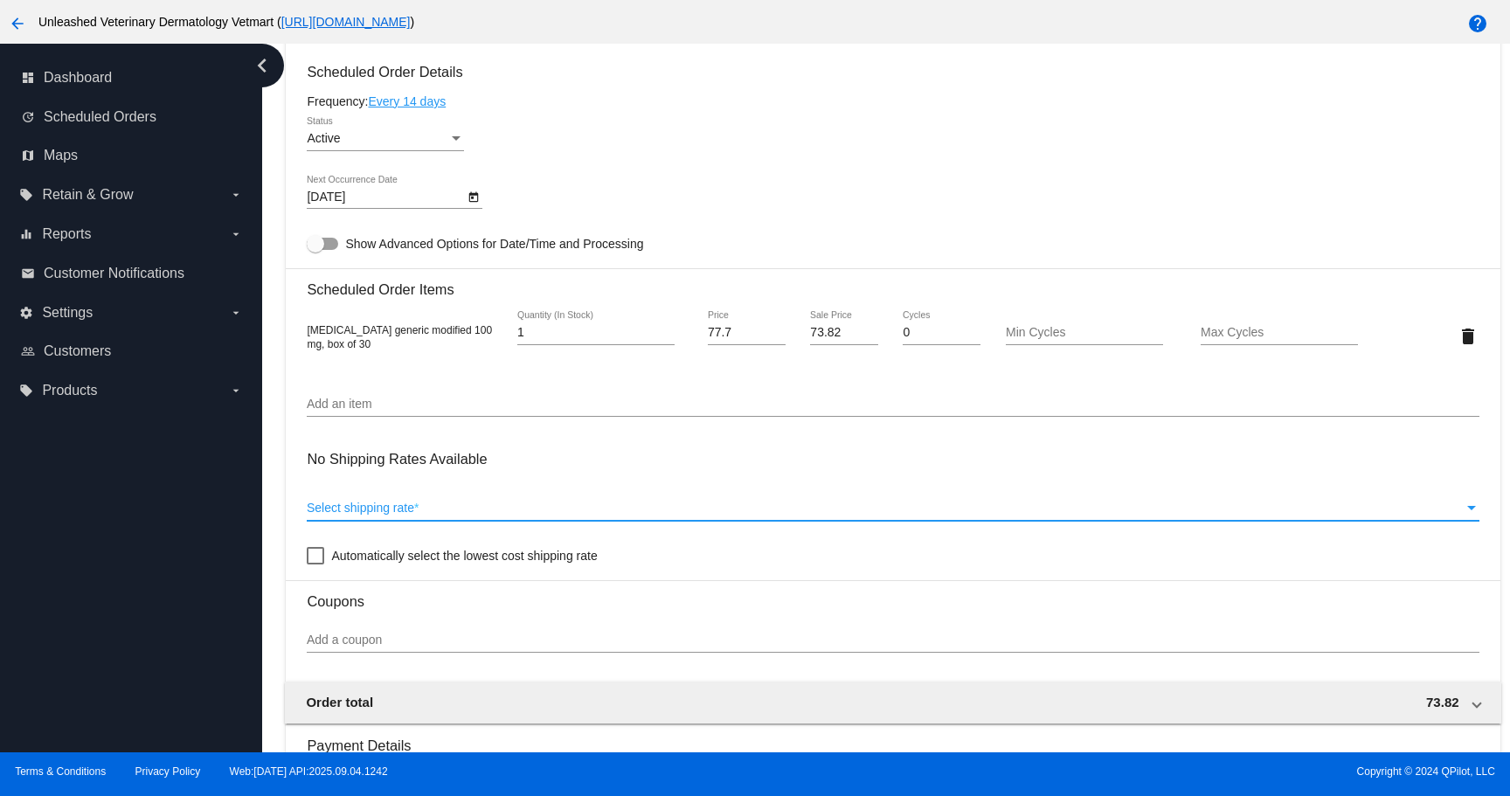
click at [364, 515] on span "Select shipping rate" at bounding box center [361, 508] width 108 height 14
click at [1469, 510] on div "Select shipping rate" at bounding box center [1471, 508] width 9 height 4
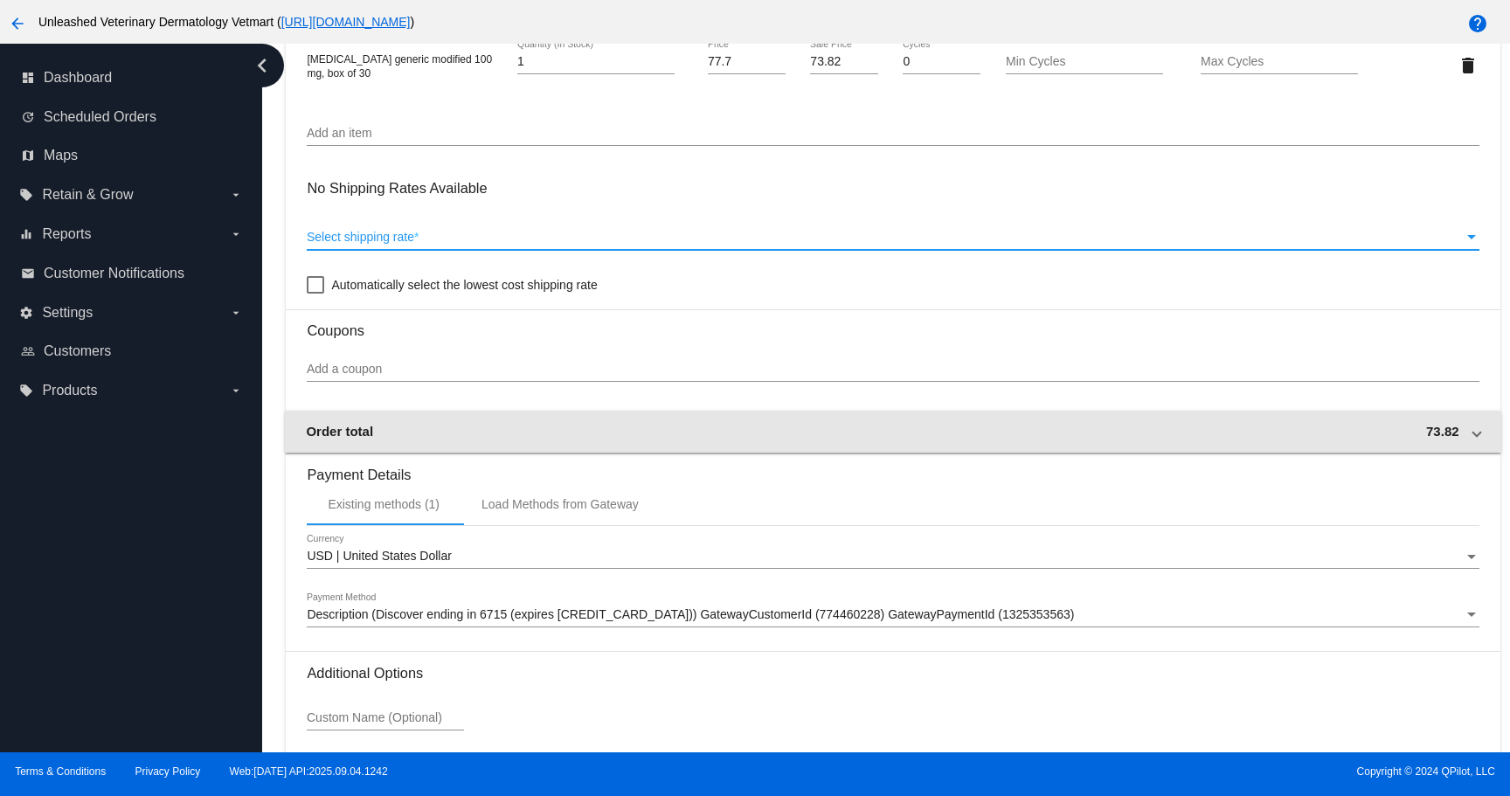
scroll to position [1133, 0]
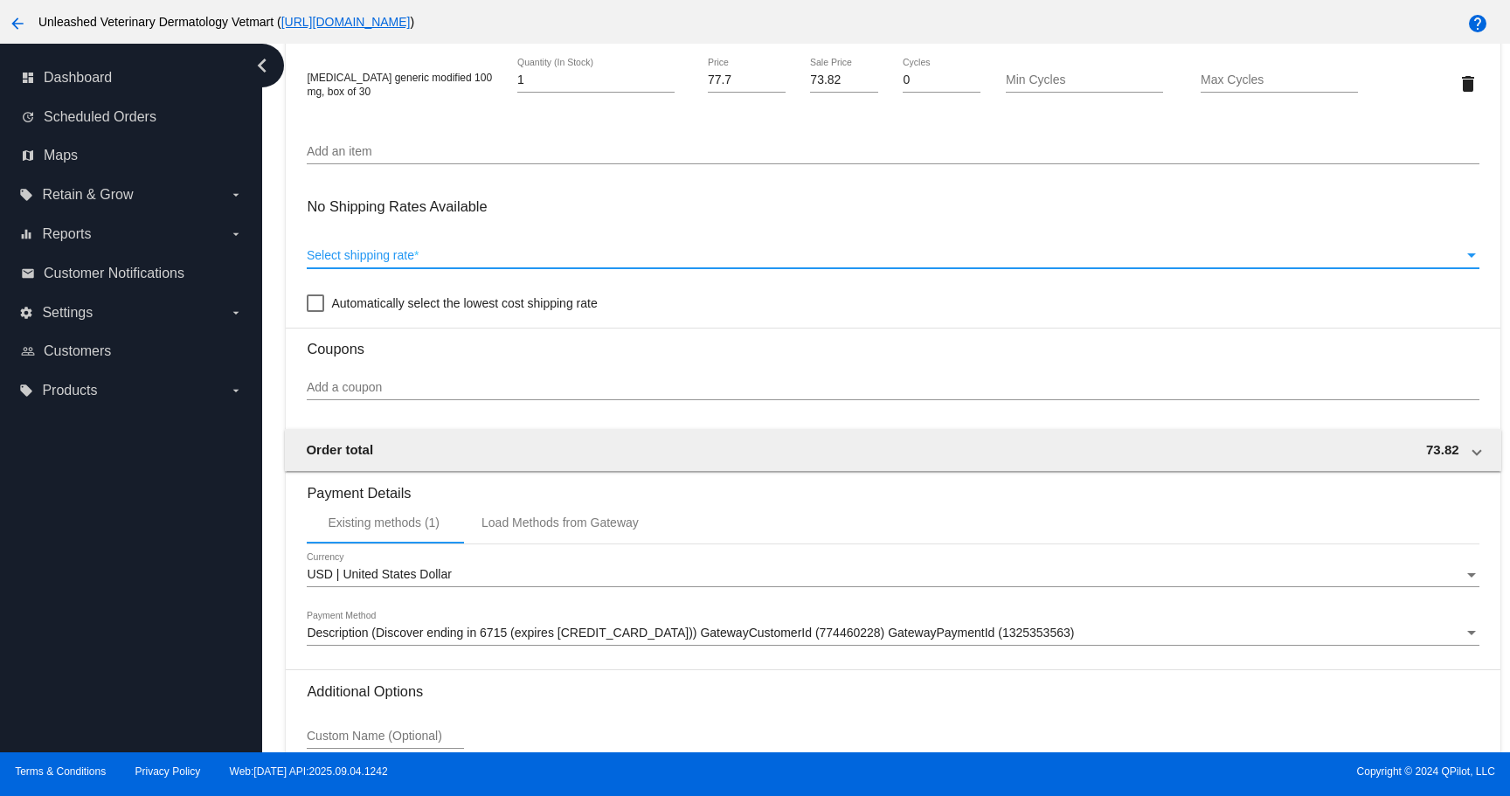
click at [407, 268] on div "Select shipping rate Select shipping rate *" at bounding box center [893, 251] width 1172 height 34
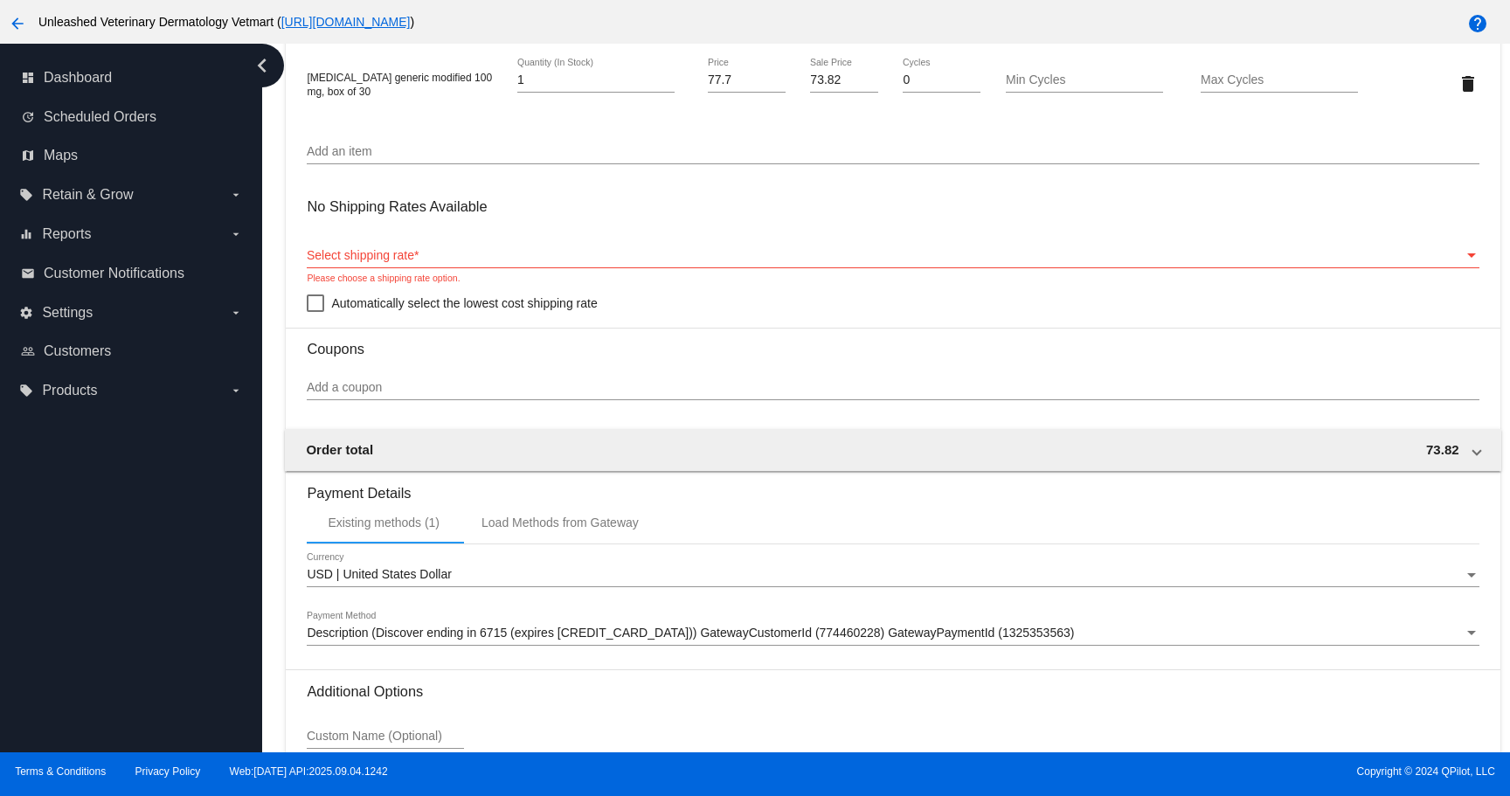
click at [397, 284] on mat-error "Please choose a shipping rate option." at bounding box center [893, 279] width 1172 height 10
click at [385, 314] on span "Automatically select the lowest cost shipping rate" at bounding box center [464, 303] width 266 height 21
click at [316, 313] on input "Automatically select the lowest cost shipping rate" at bounding box center [315, 312] width 1 height 1
click at [385, 314] on span "Automatically select the lowest cost shipping rate" at bounding box center [464, 303] width 266 height 21
click at [316, 313] on input "Automatically select the lowest cost shipping rate" at bounding box center [315, 312] width 1 height 1
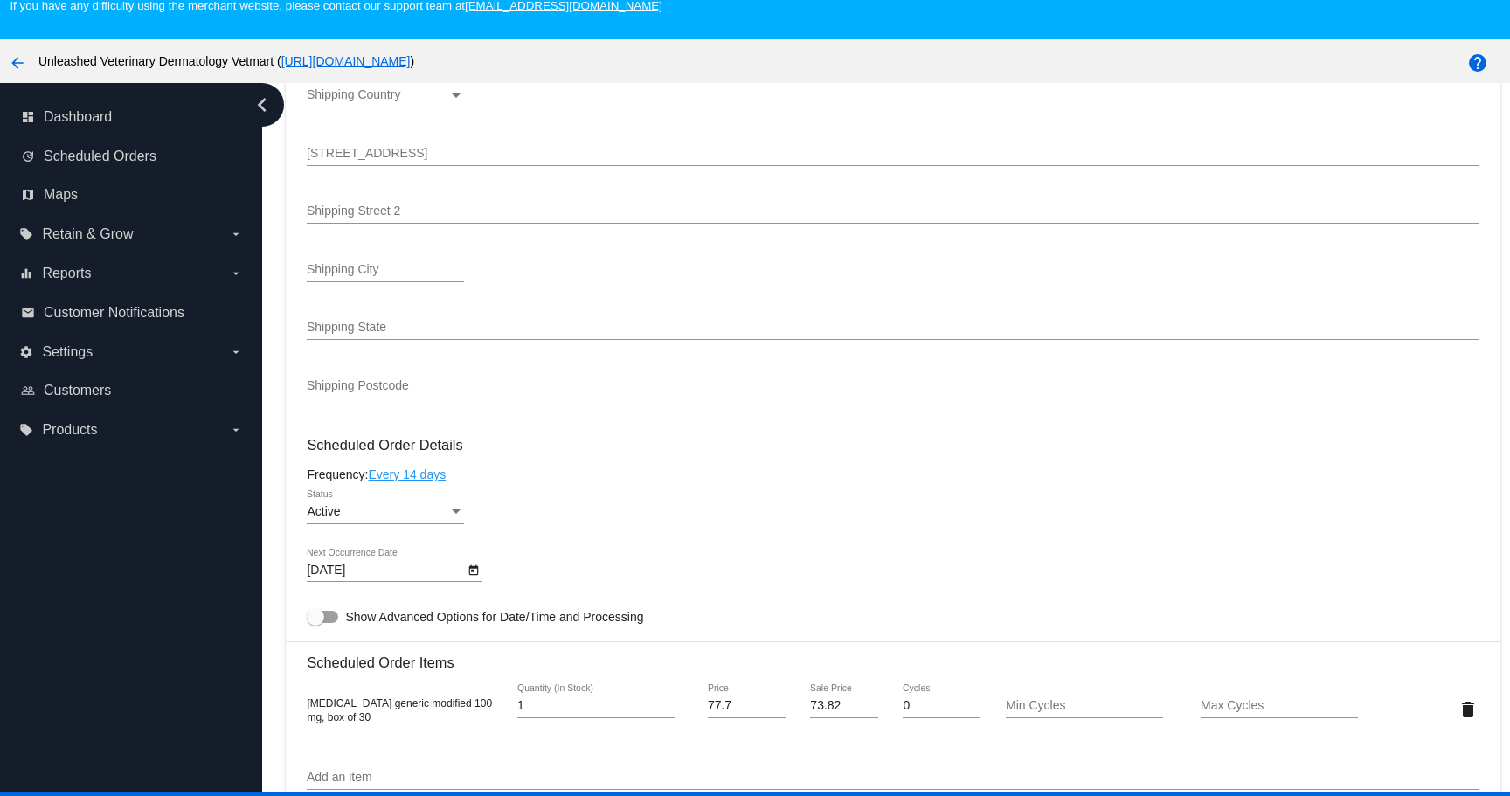
scroll to position [834, 0]
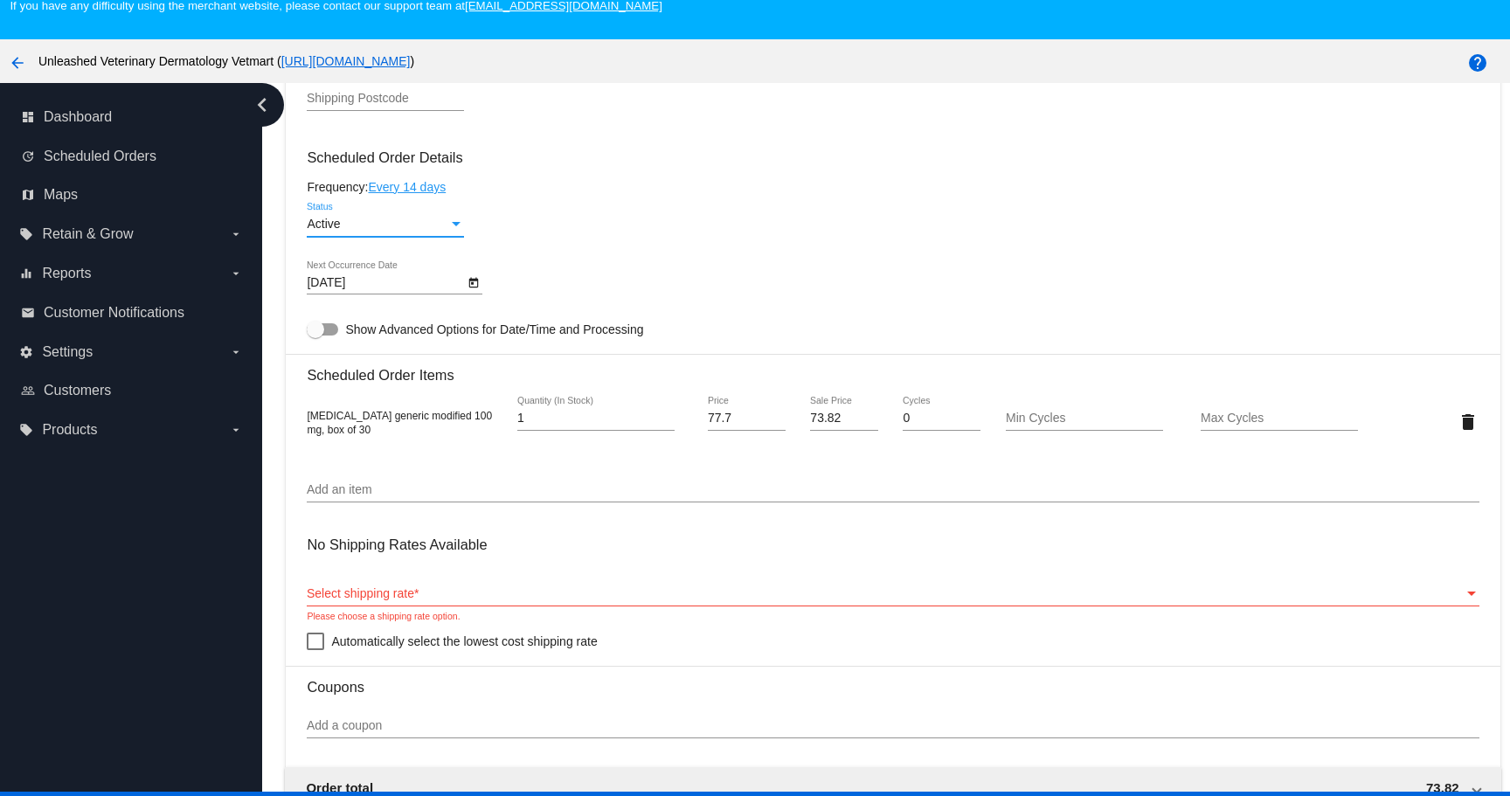
click at [458, 232] on div "Status" at bounding box center [456, 225] width 16 height 14
click at [553, 230] on div at bounding box center [755, 398] width 1510 height 796
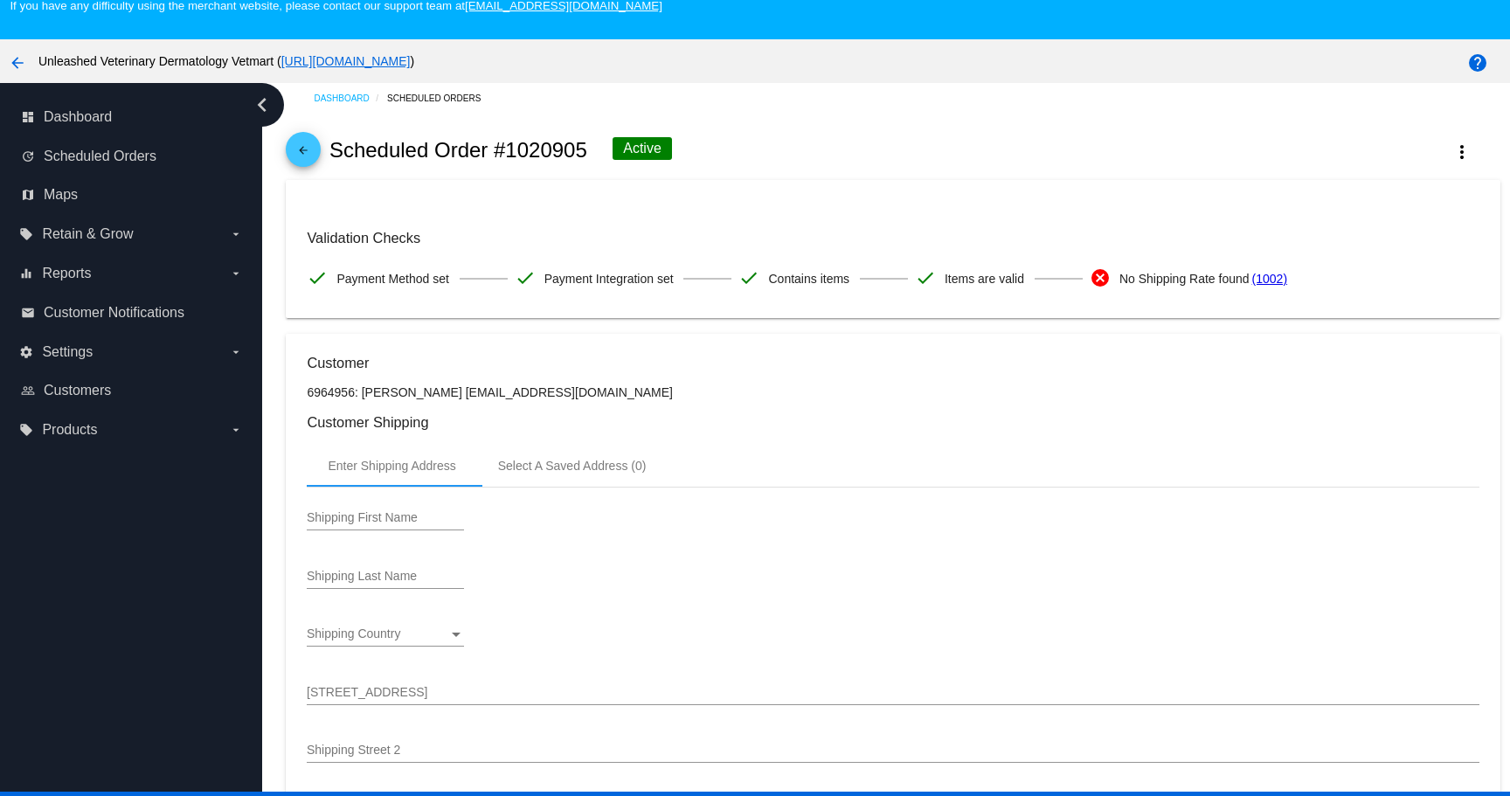
scroll to position [0, 0]
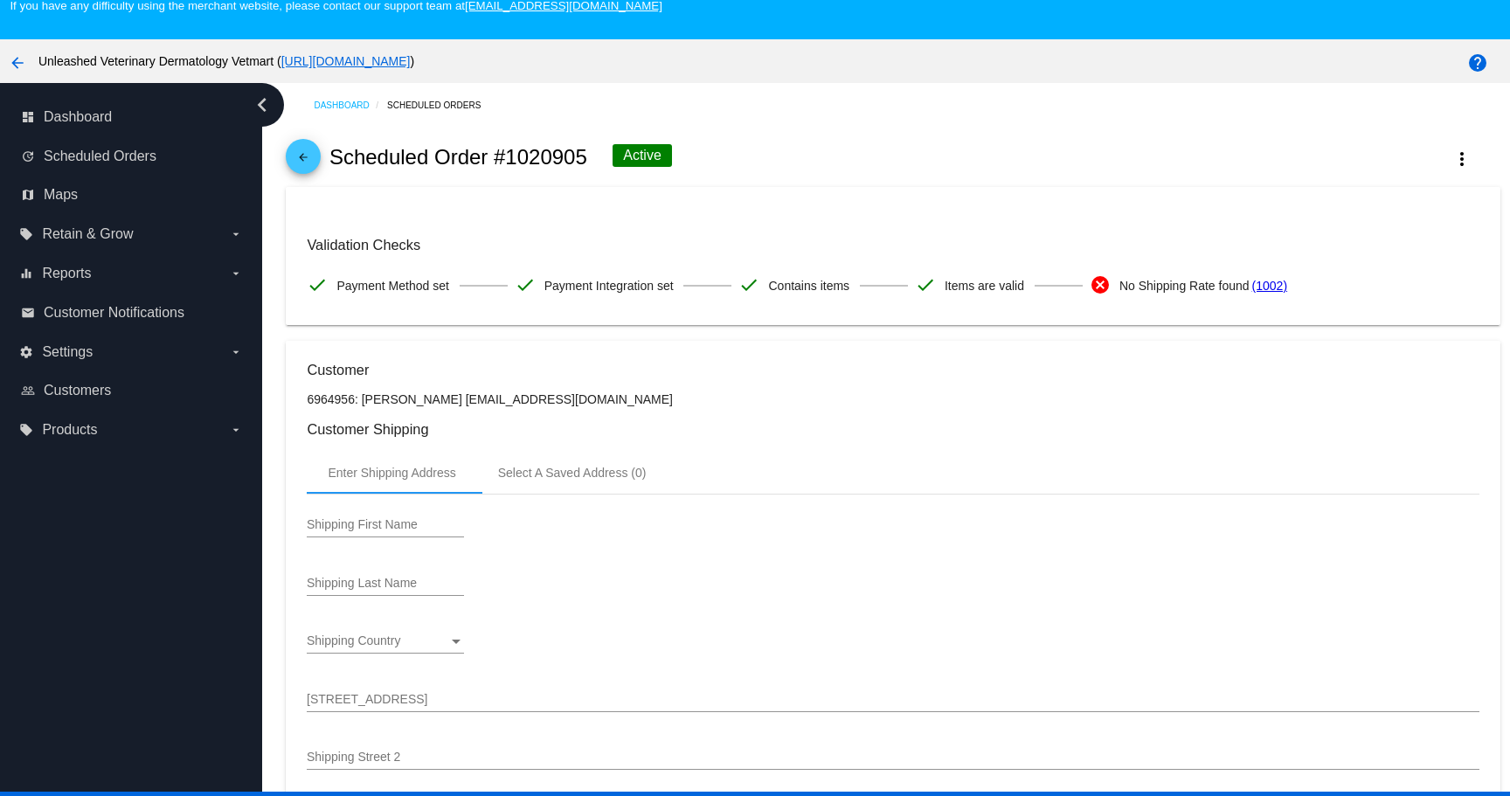
click at [455, 406] on p "6964956: Raquel Turner mygirlsr2cute@gmail.com" at bounding box center [893, 399] width 1172 height 14
drag, startPoint x: 455, startPoint y: 412, endPoint x: 565, endPoint y: 411, distance: 109.3
click at [565, 406] on p "6964956: Raquel Turner mygirlsr2cute@gmail.com" at bounding box center [893, 399] width 1172 height 14
copy p "mygirlsr2cute@gmail.com"
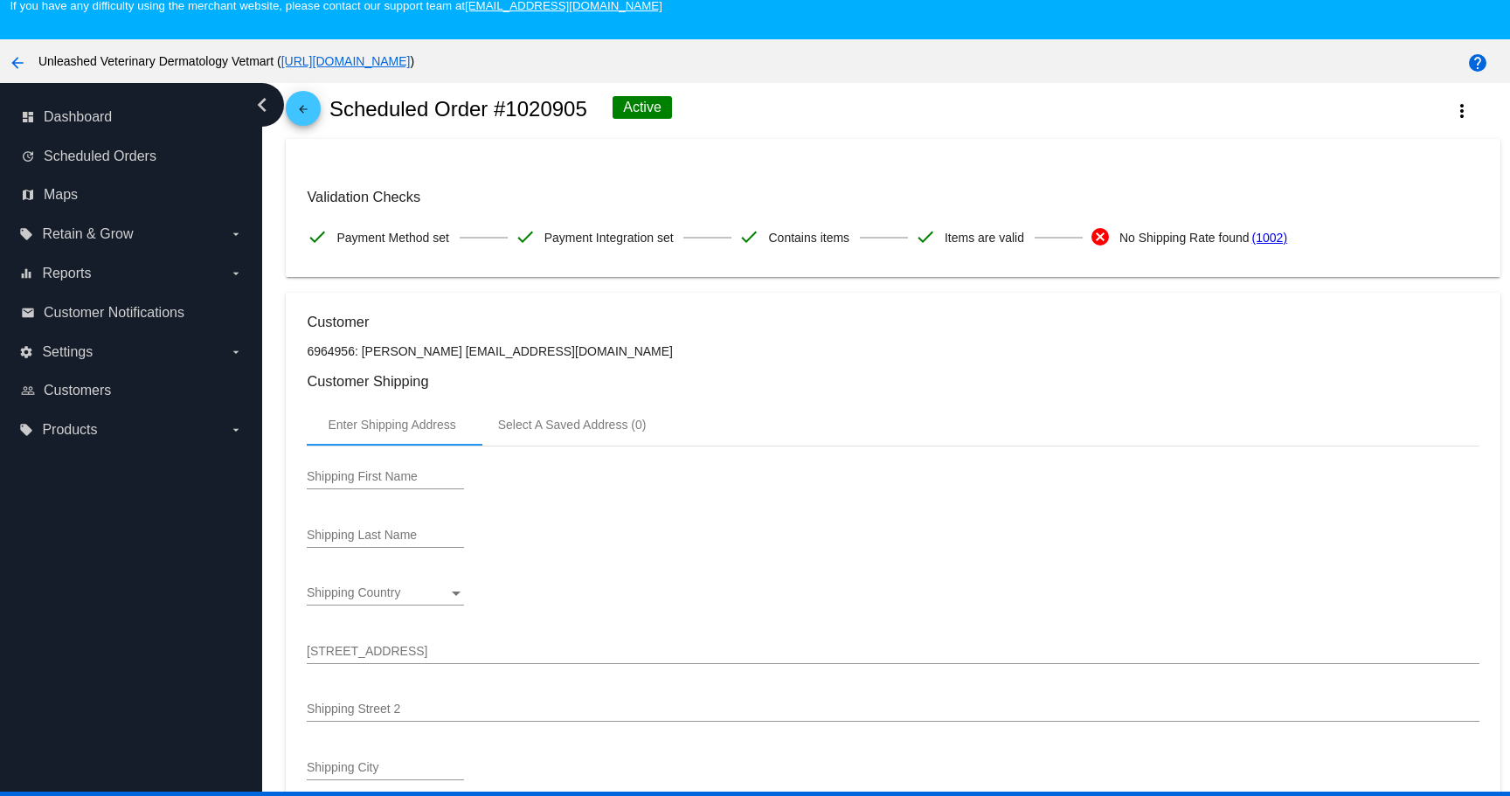
click at [1279, 246] on link "(1002)" at bounding box center [1269, 237] width 35 height 37
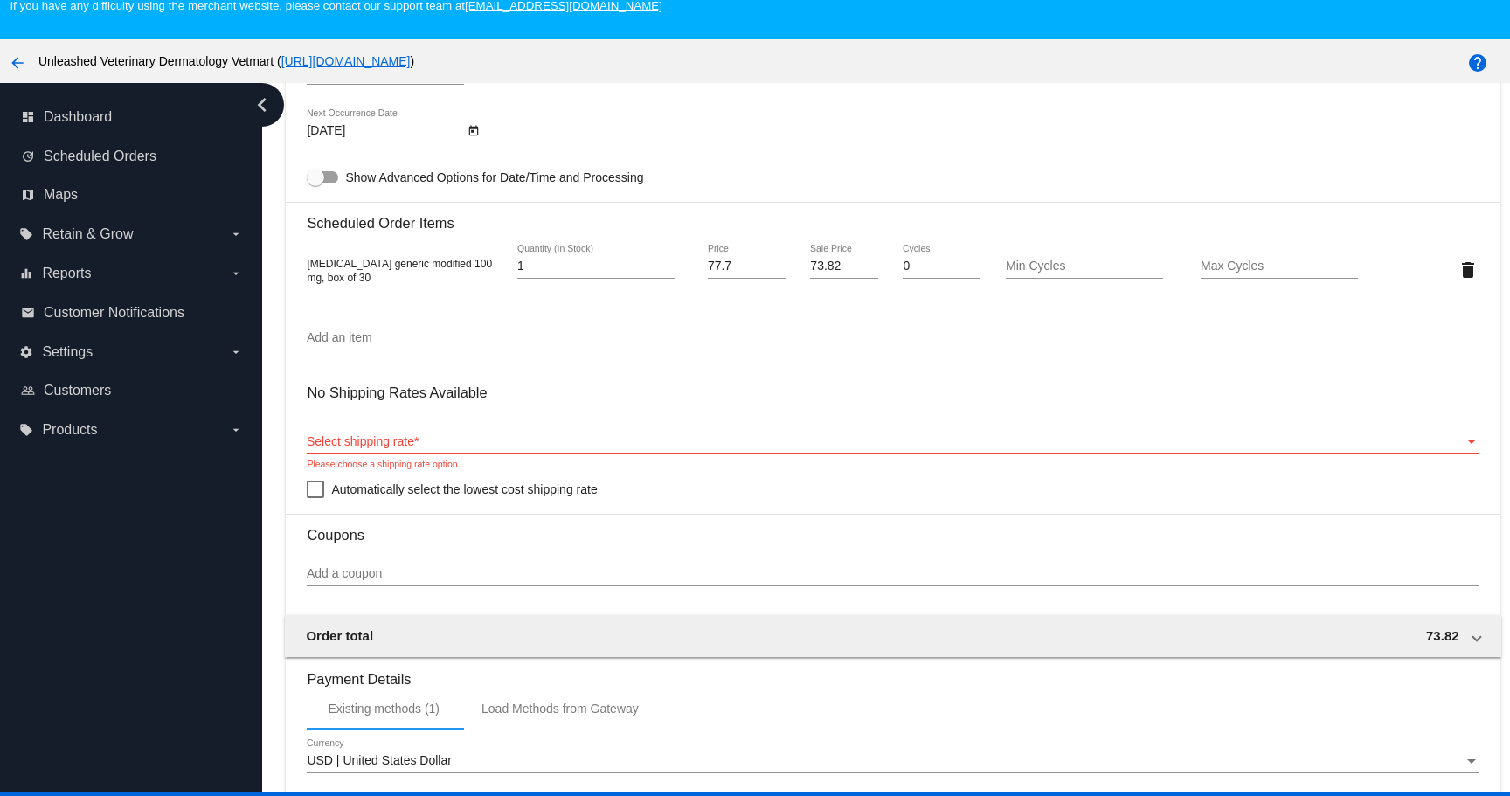
scroll to position [961, 0]
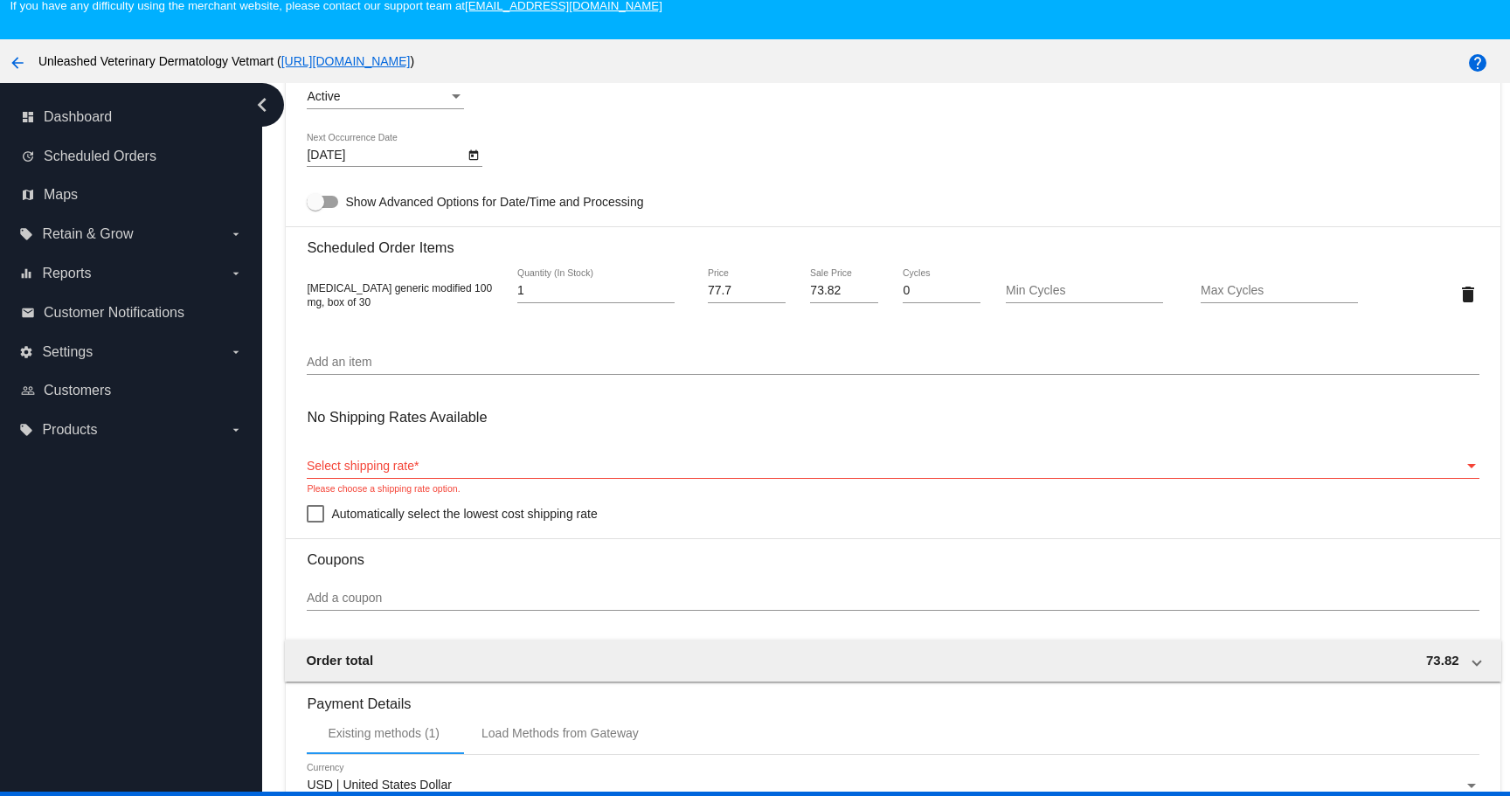
click at [392, 479] on div "Select shipping rate Select shipping rate *" at bounding box center [893, 462] width 1172 height 34
click at [339, 524] on span "Automatically select the lowest cost shipping rate" at bounding box center [464, 513] width 266 height 21
click at [316, 524] on input "Automatically select the lowest cost shipping rate" at bounding box center [315, 523] width 1 height 1
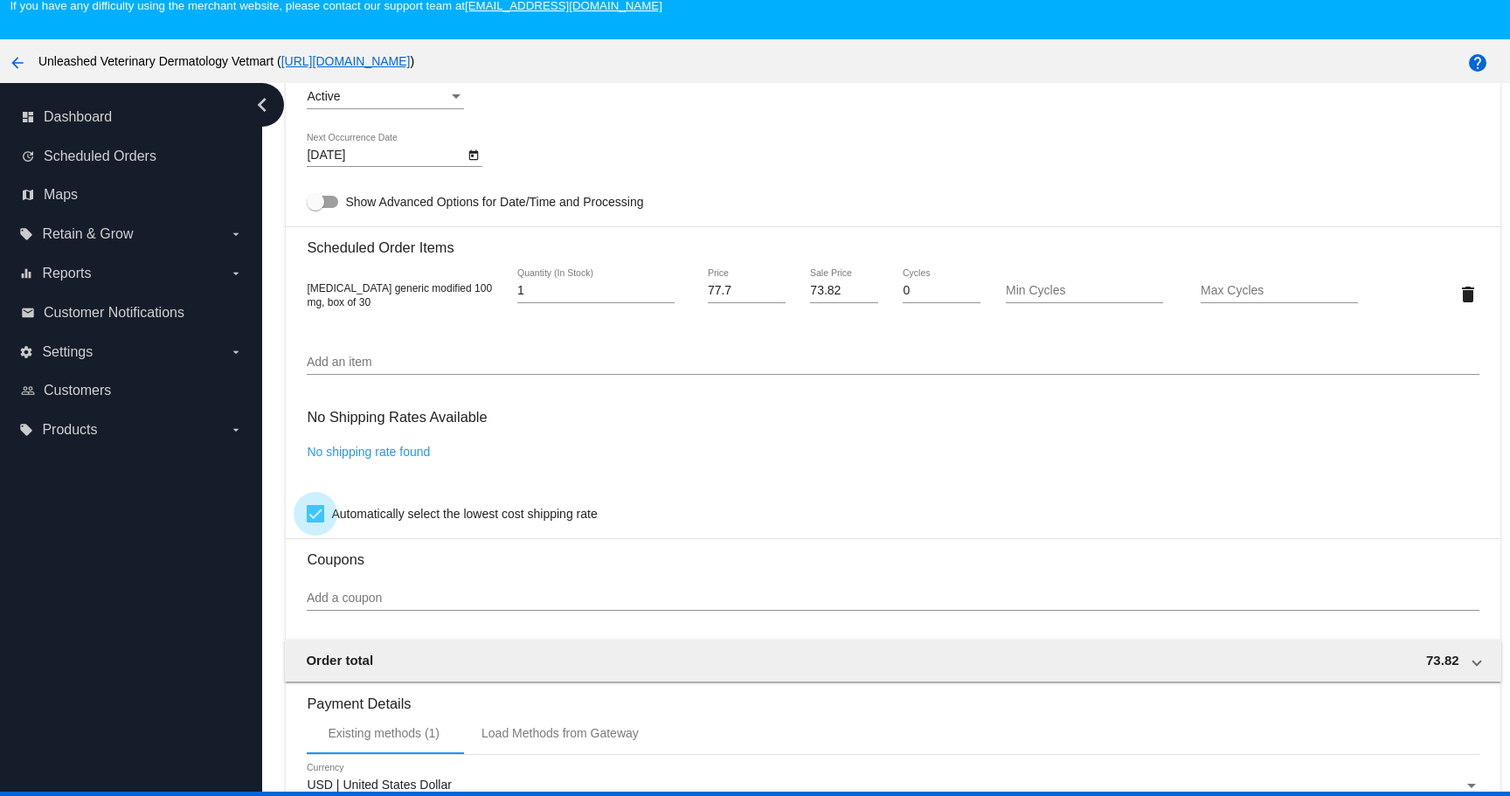
click at [340, 524] on span "Automatically select the lowest cost shipping rate" at bounding box center [464, 513] width 266 height 21
click at [316, 524] on input "Automatically select the lowest cost shipping rate" at bounding box center [315, 523] width 1 height 1
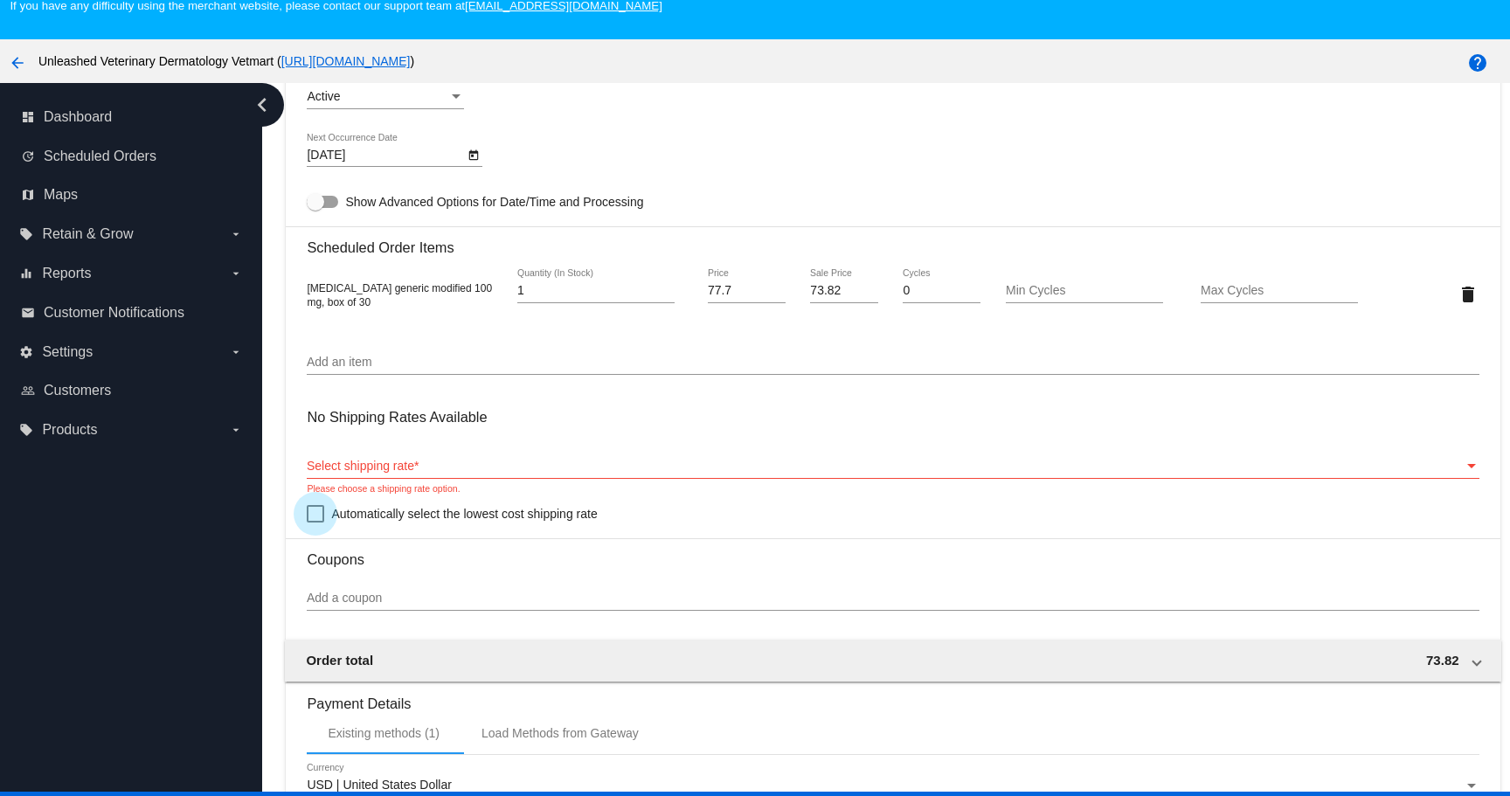
click at [340, 524] on span "Automatically select the lowest cost shipping rate" at bounding box center [464, 513] width 266 height 21
click at [316, 524] on input "Automatically select the lowest cost shipping rate" at bounding box center [315, 523] width 1 height 1
checkbox input "true"
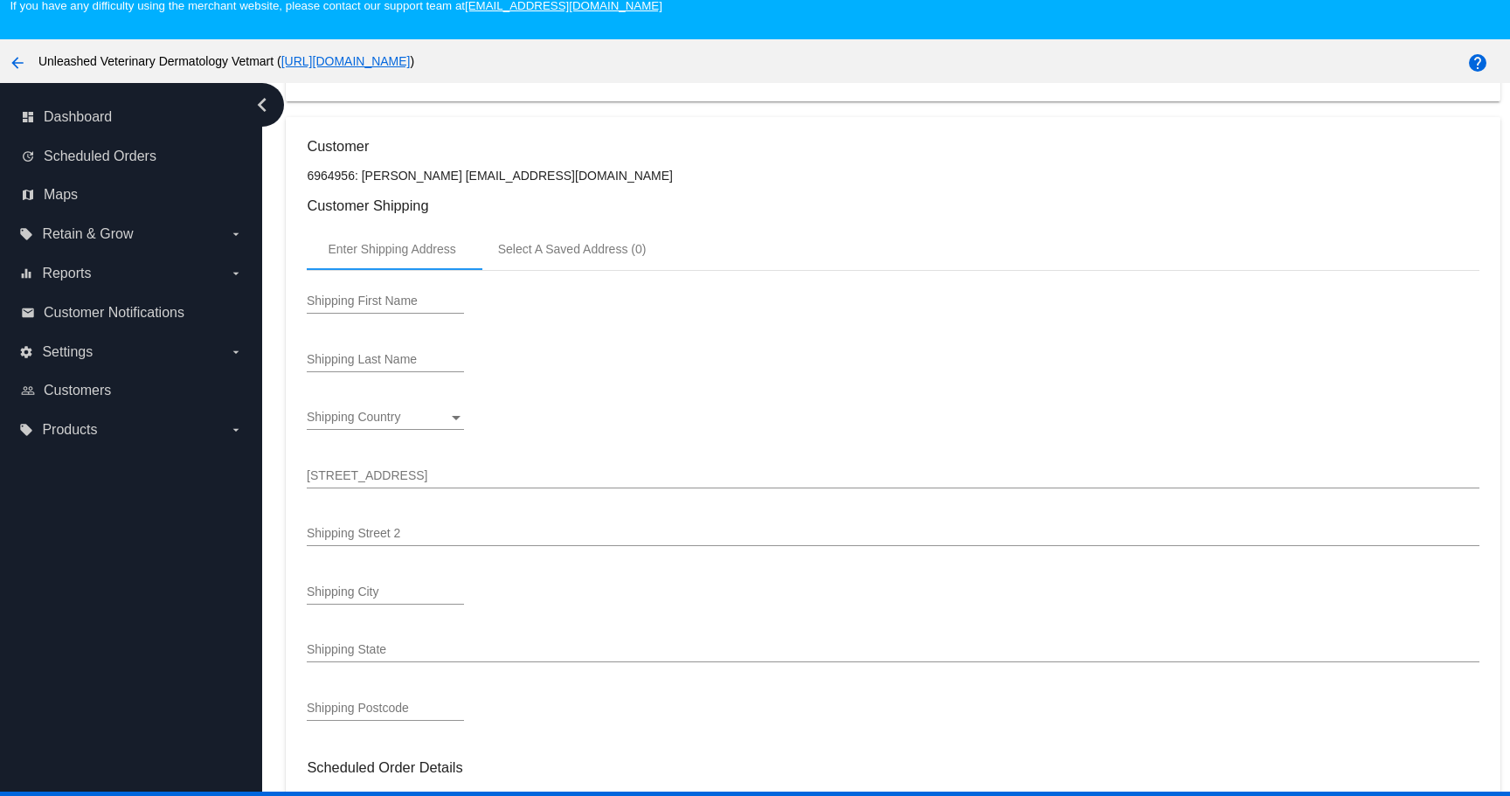
scroll to position [0, 0]
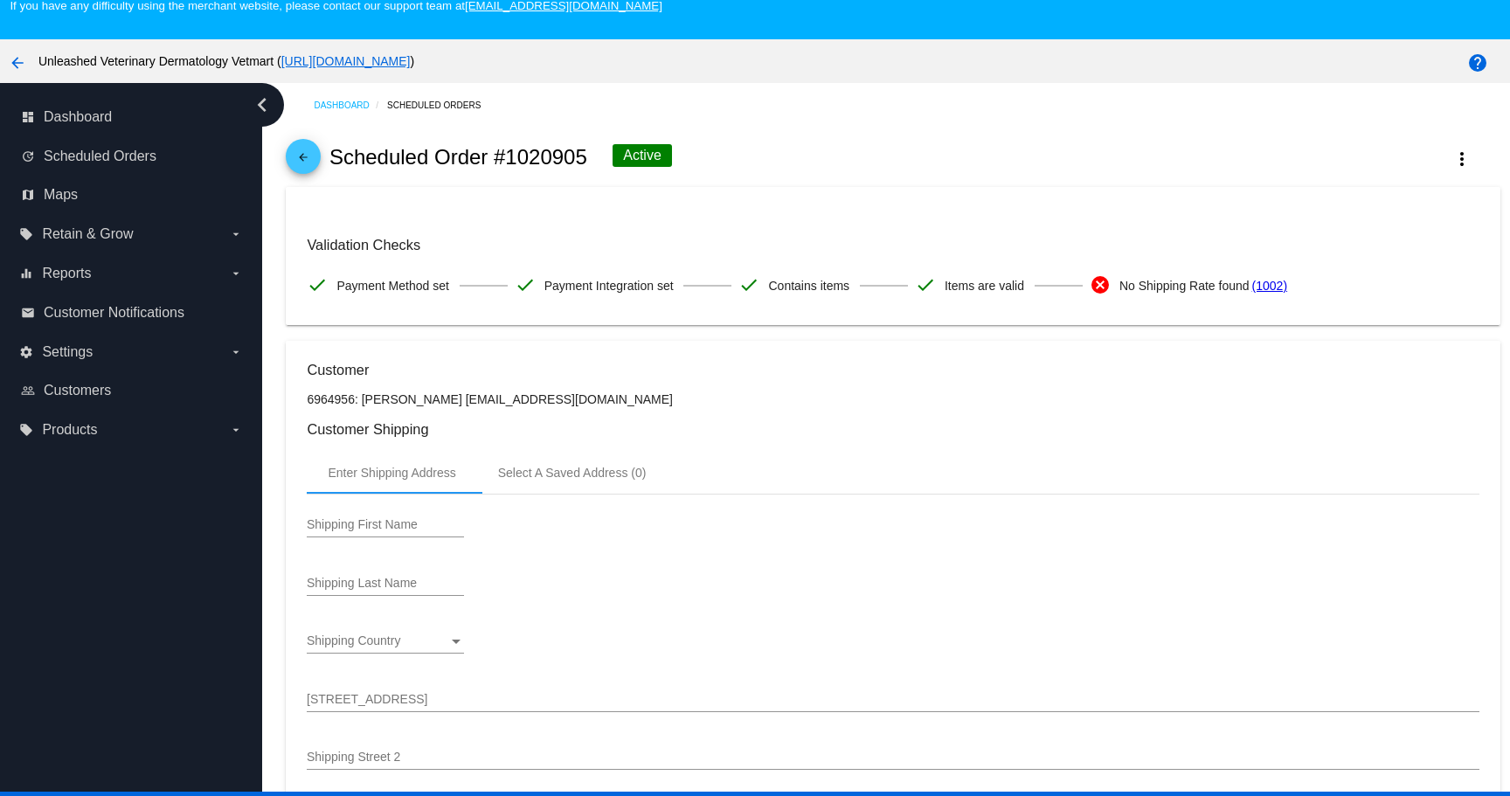
click at [531, 162] on h2 "Scheduled Order #1020905" at bounding box center [458, 157] width 258 height 24
drag, startPoint x: 531, startPoint y: 162, endPoint x: 499, endPoint y: 161, distance: 32.3
click at [499, 161] on h2 "Scheduled Order #1020905" at bounding box center [458, 157] width 258 height 24
click at [511, 164] on h2 "Scheduled Order #1020905" at bounding box center [458, 157] width 258 height 24
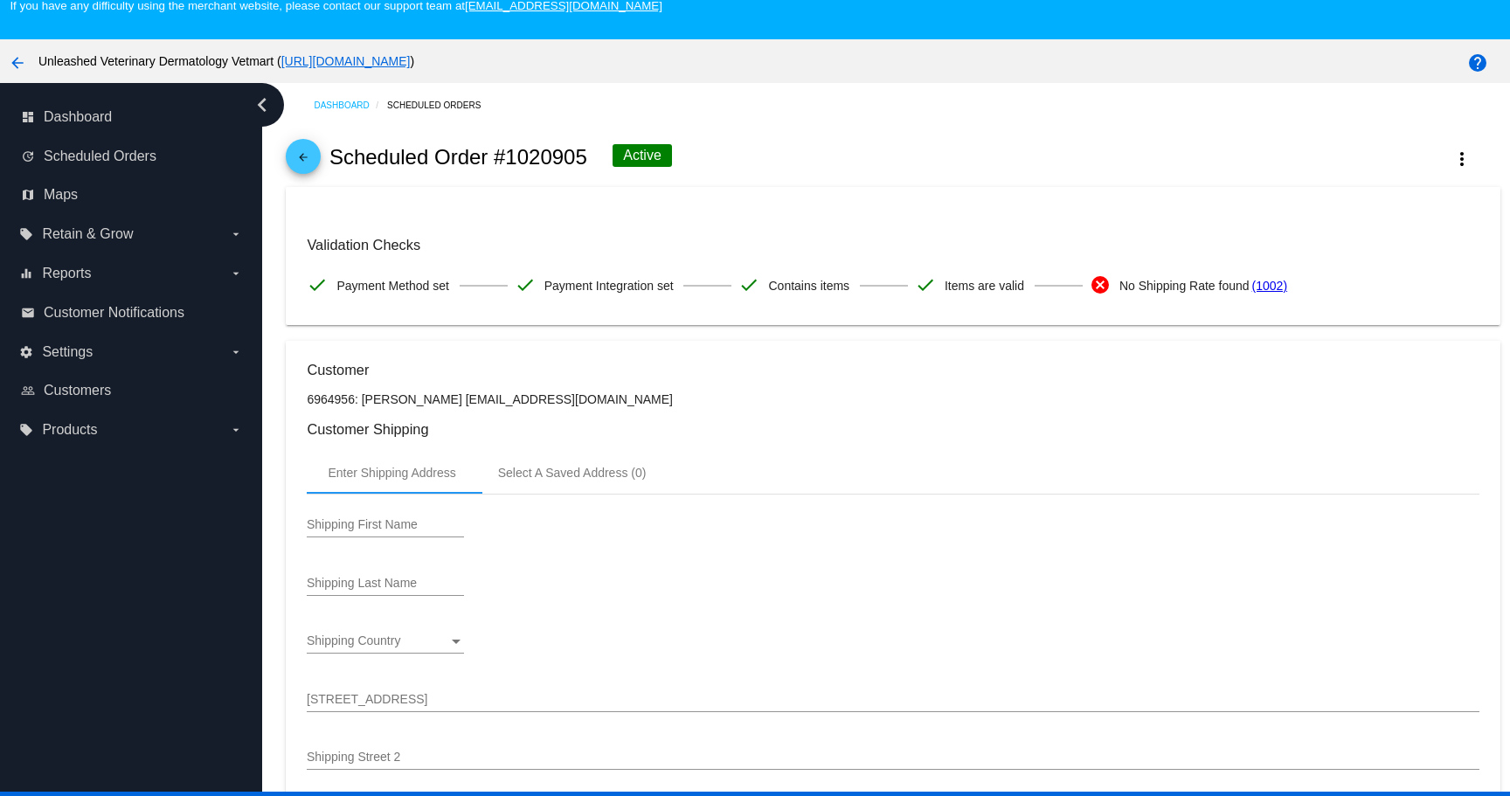
copy h2 "1020905"
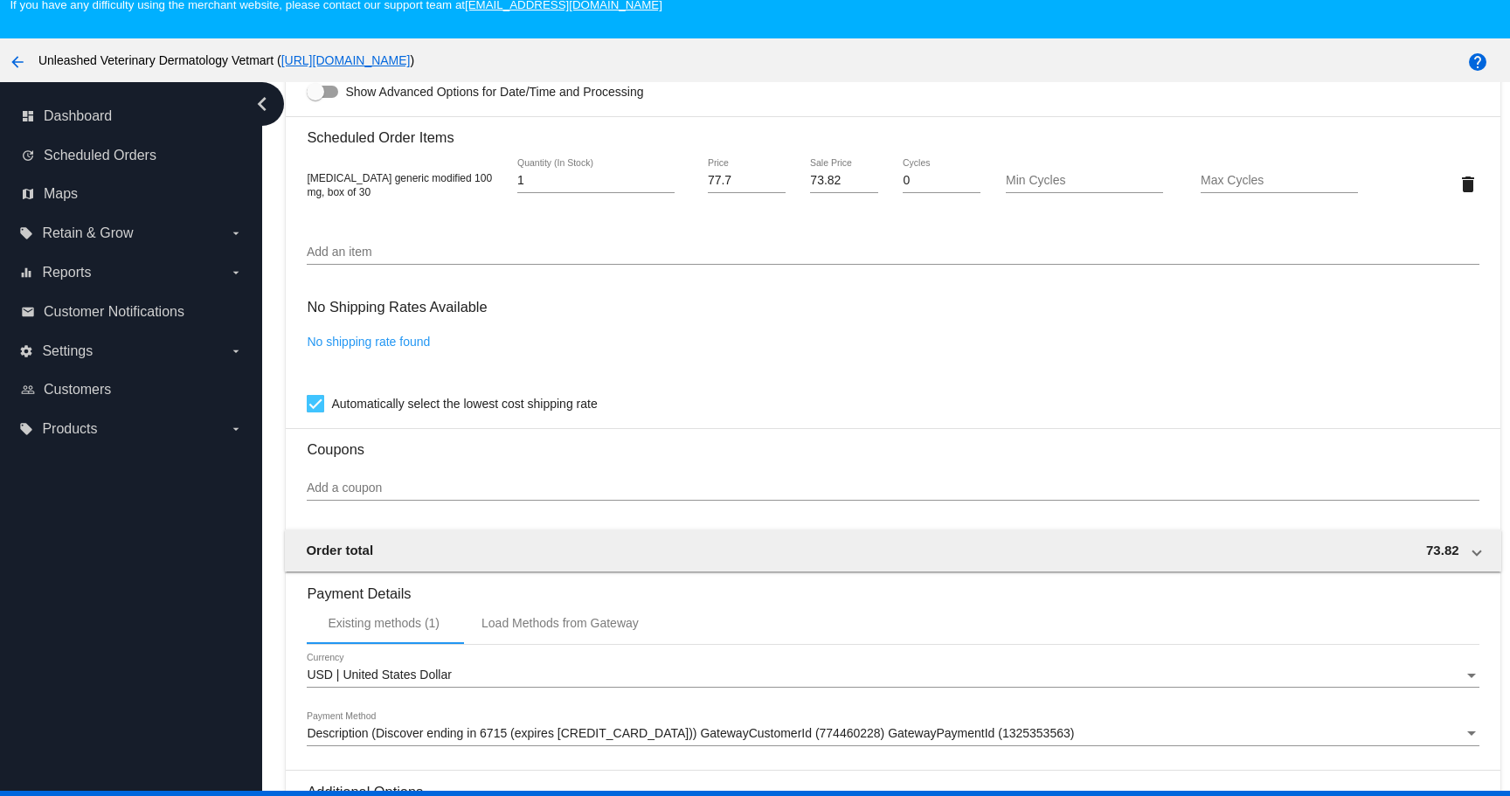
scroll to position [1060, 0]
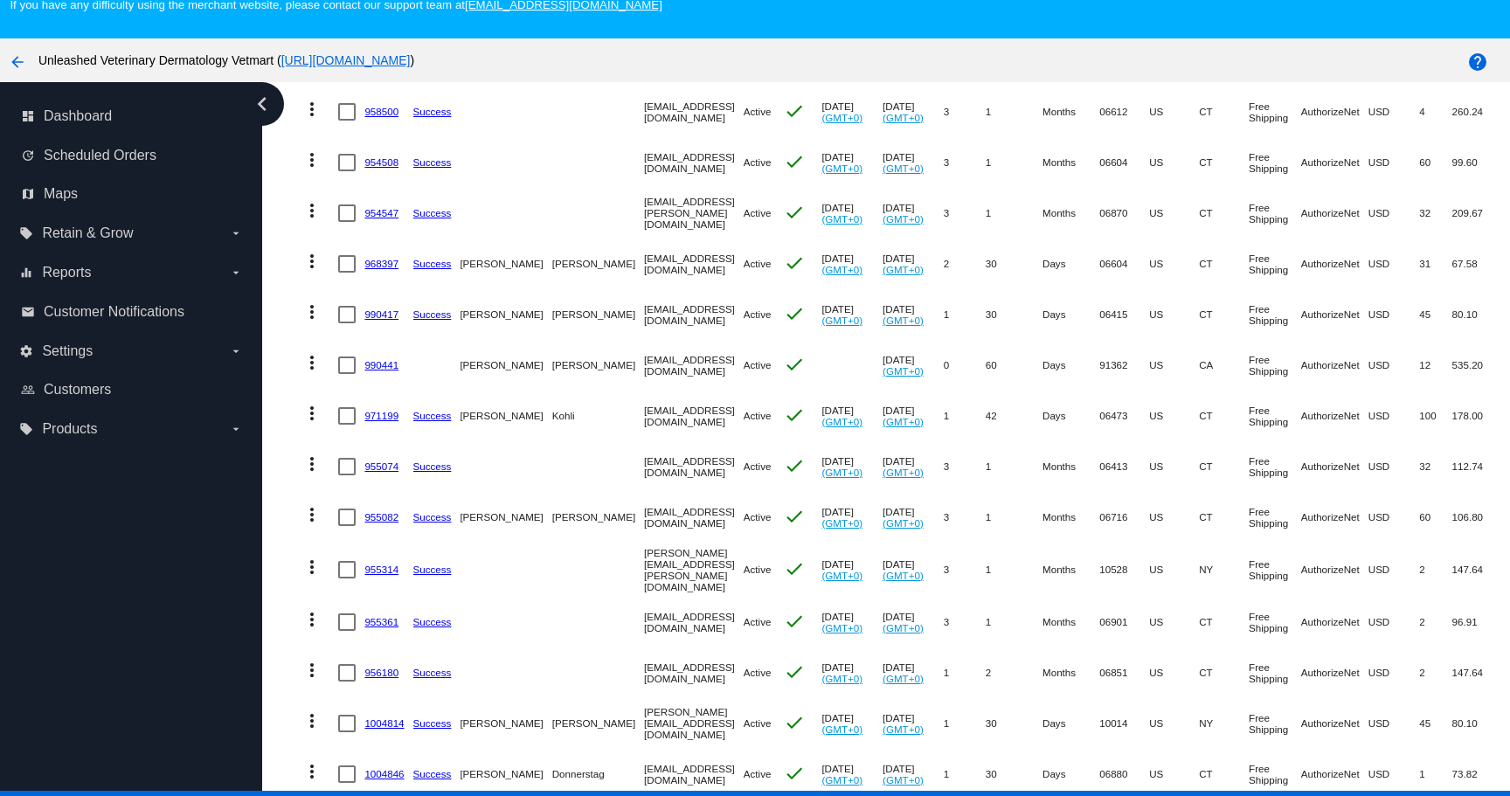
scroll to position [619, 0]
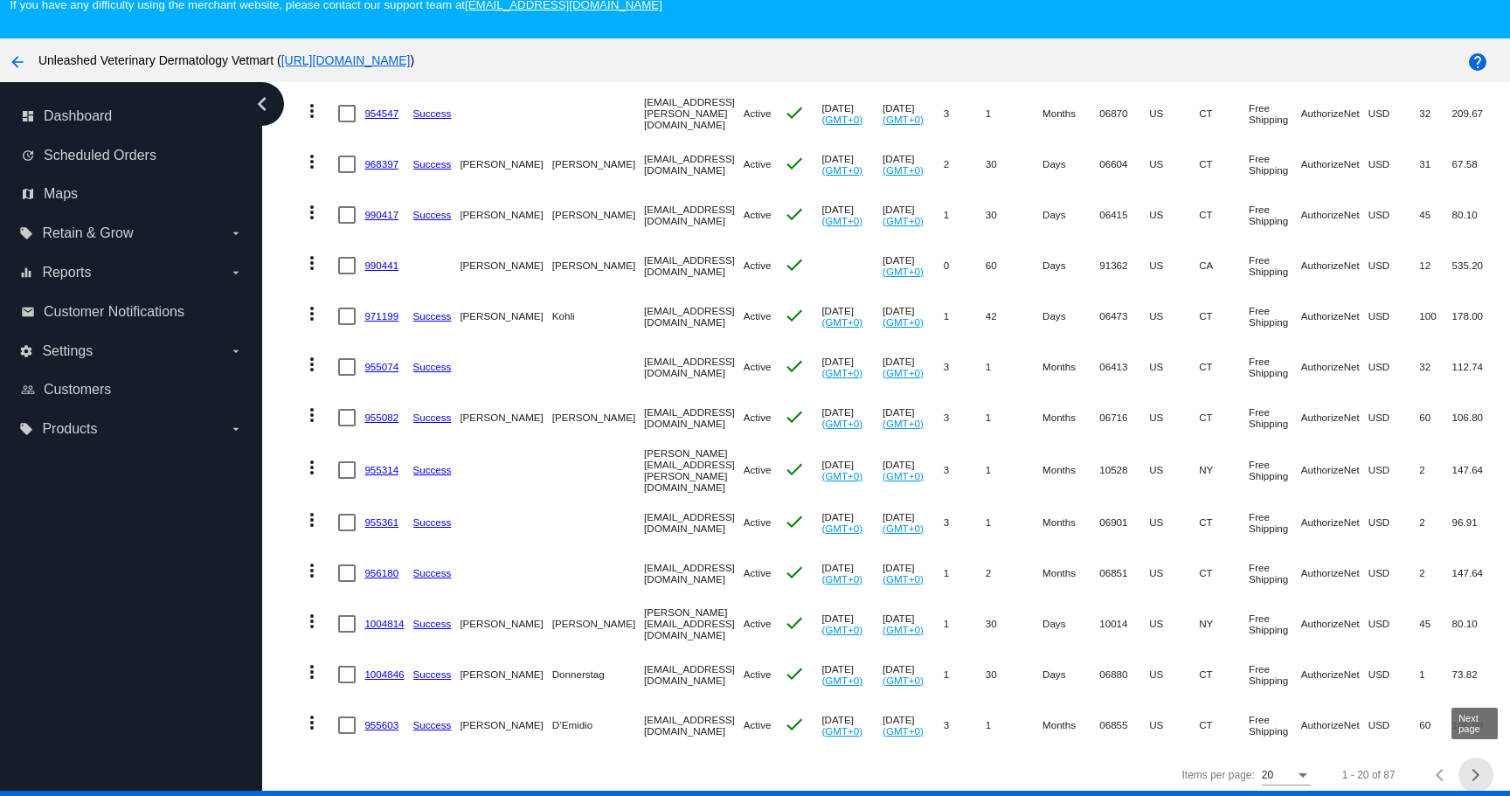
click at [1478, 775] on button "Next page" at bounding box center [1476, 775] width 35 height 35
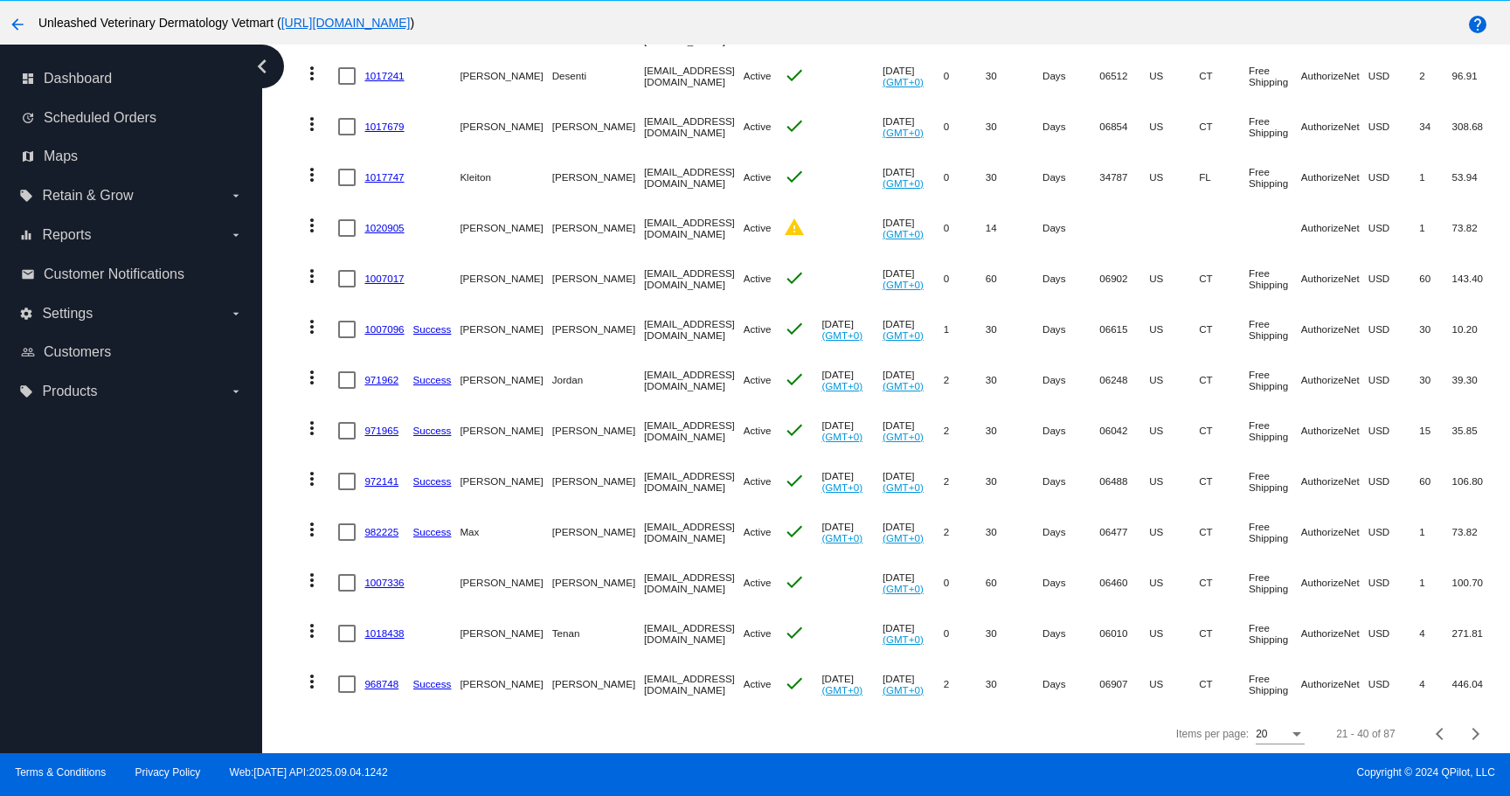
scroll to position [113, 0]
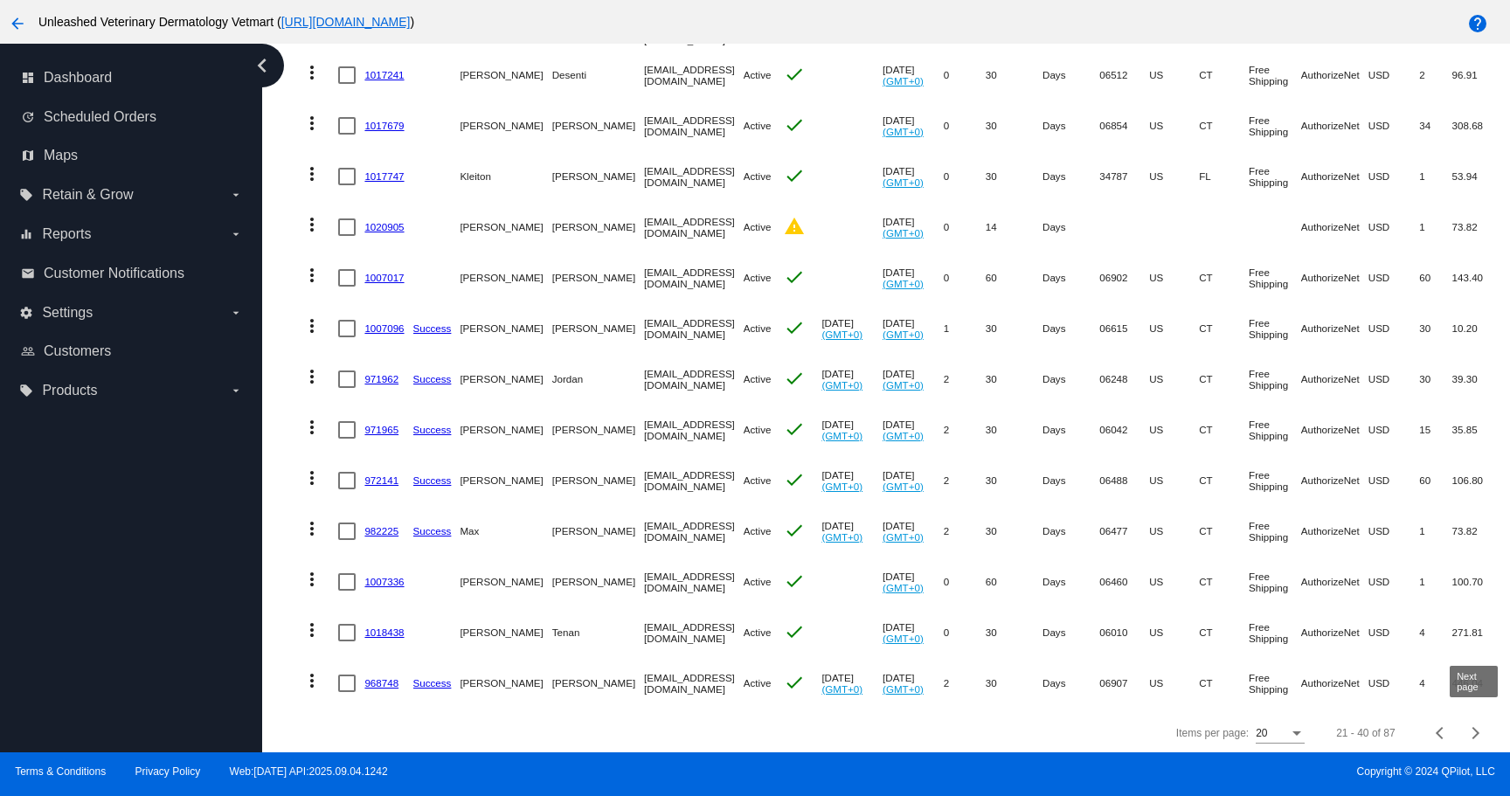
click at [1469, 728] on div "Next page" at bounding box center [1473, 733] width 12 height 12
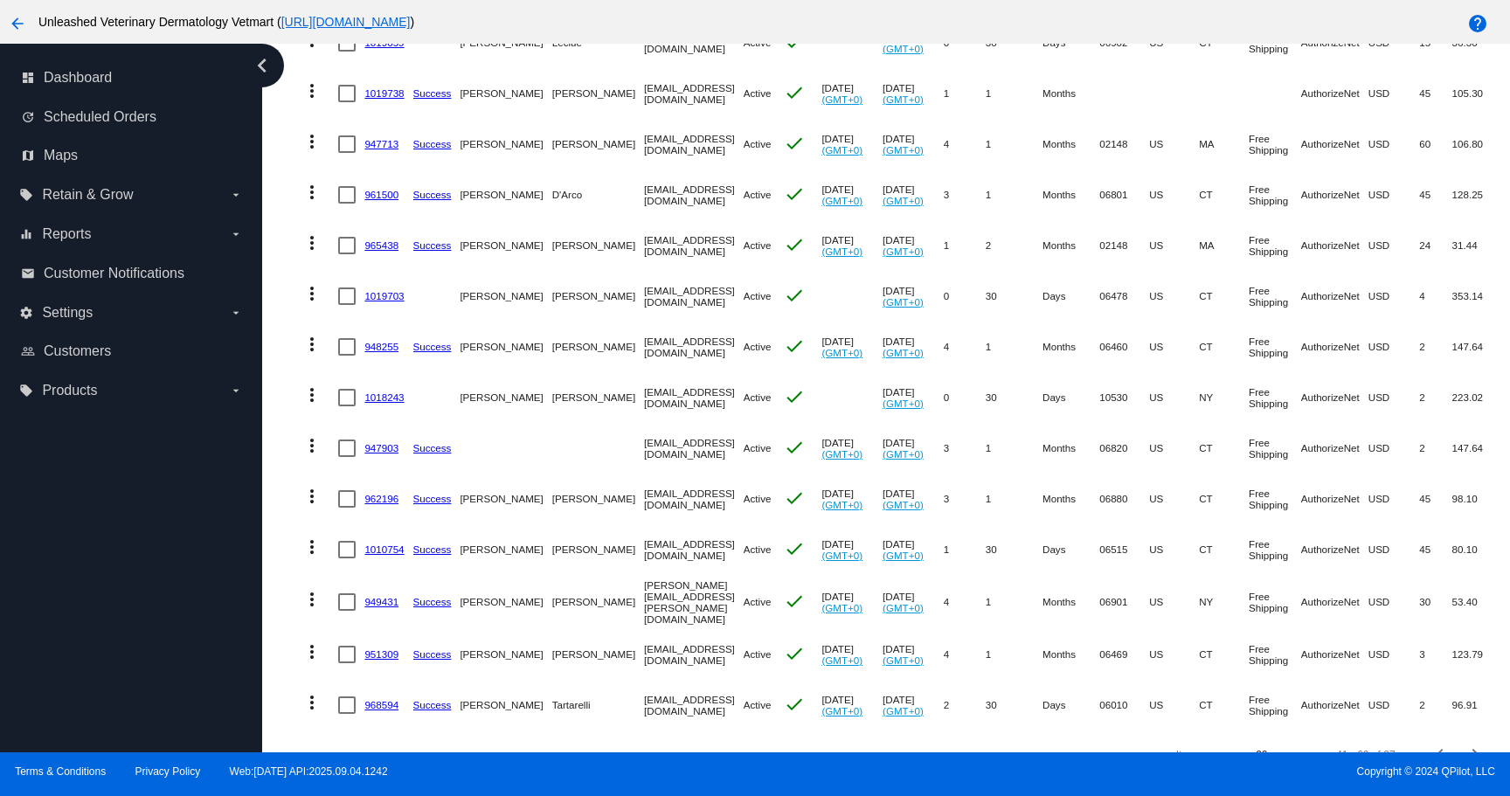
scroll to position [619, 0]
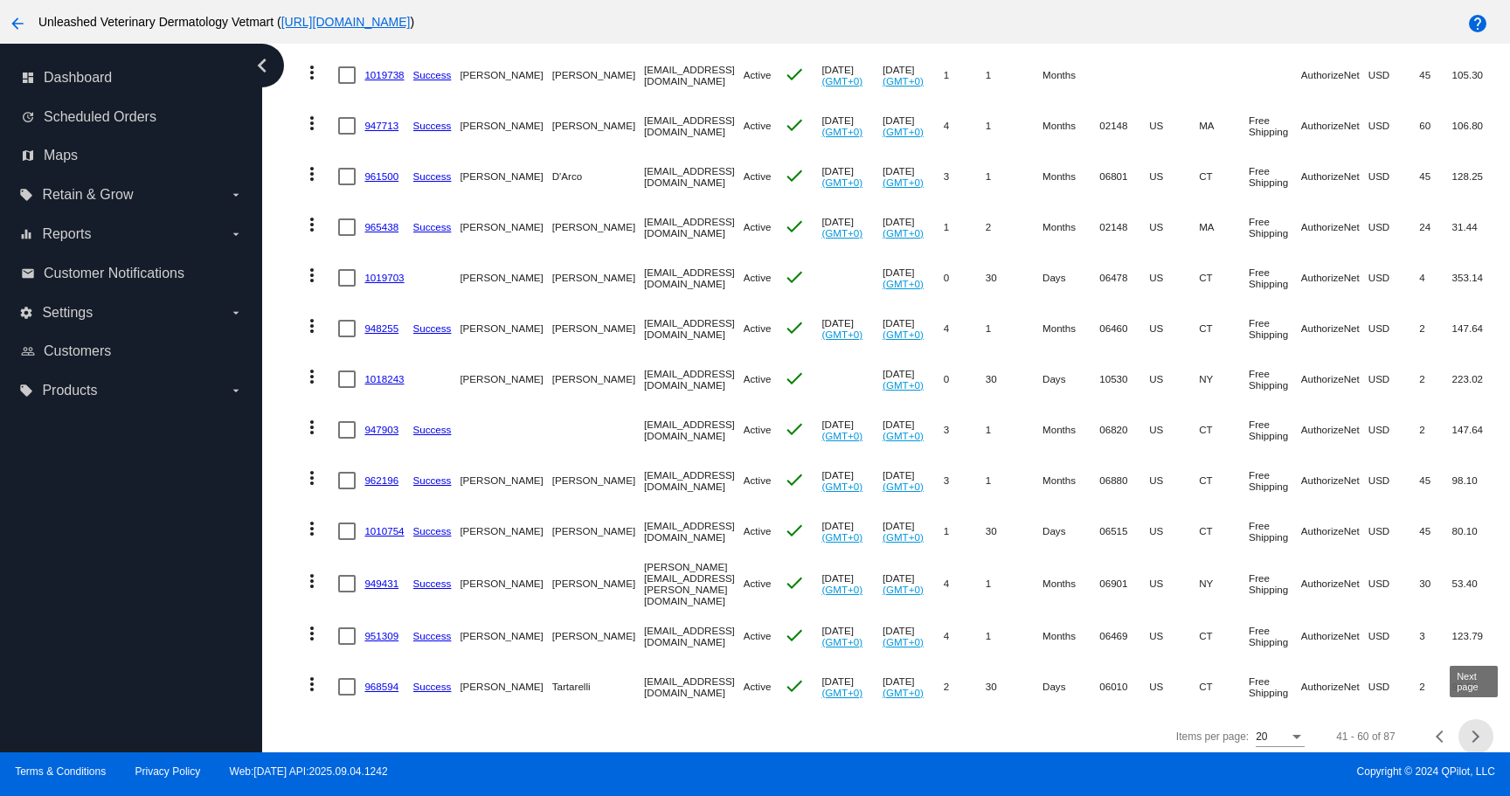
click at [1472, 731] on div "Next page" at bounding box center [1473, 737] width 12 height 12
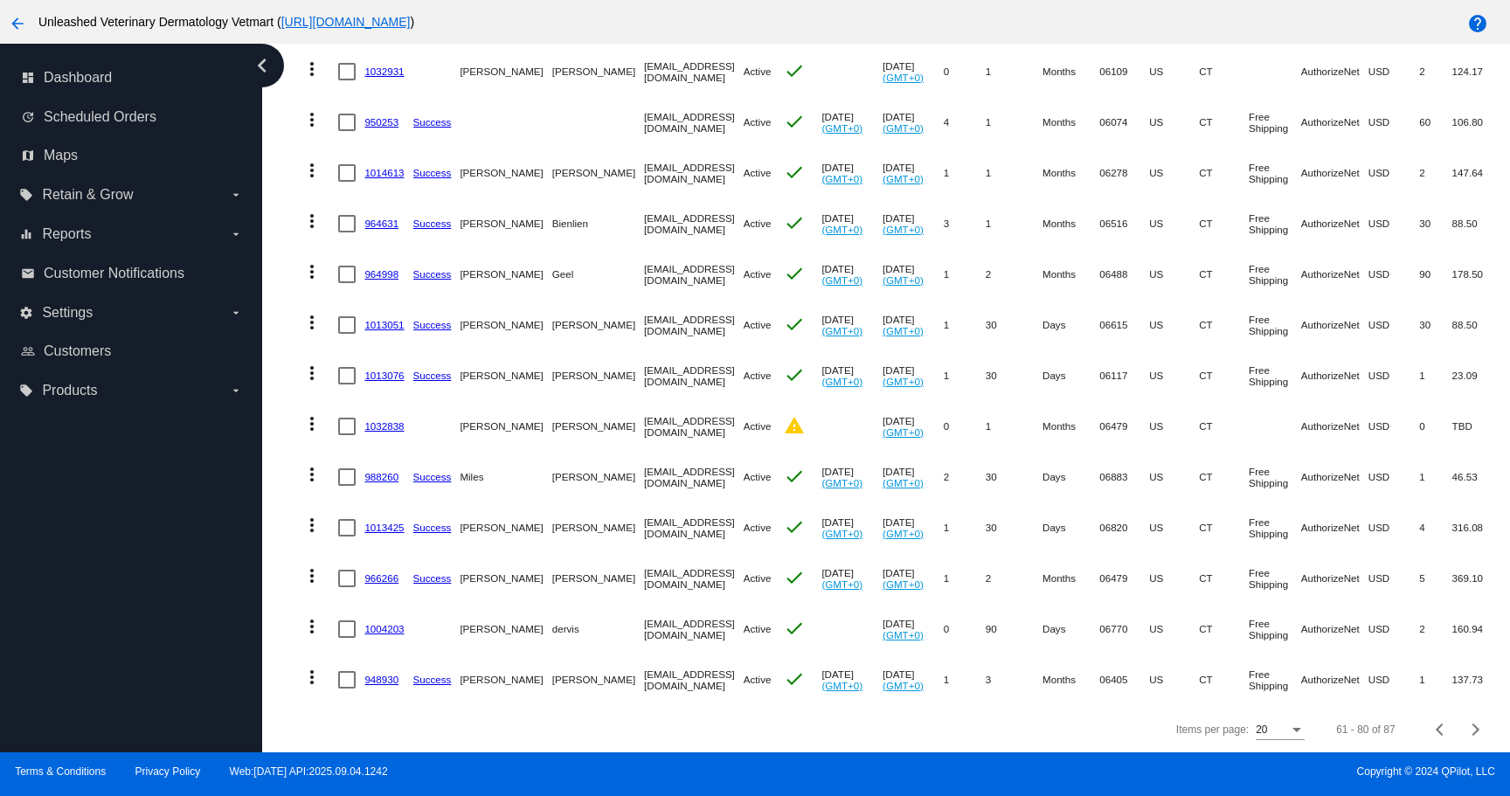
click at [396, 425] on link "1032838" at bounding box center [383, 425] width 39 height 11
click at [348, 420] on div at bounding box center [346, 426] width 17 height 17
click at [347, 435] on input "checkbox" at bounding box center [346, 435] width 1 height 1
checkbox input "true"
click at [311, 420] on mat-icon "more_vert" at bounding box center [312, 423] width 21 height 21
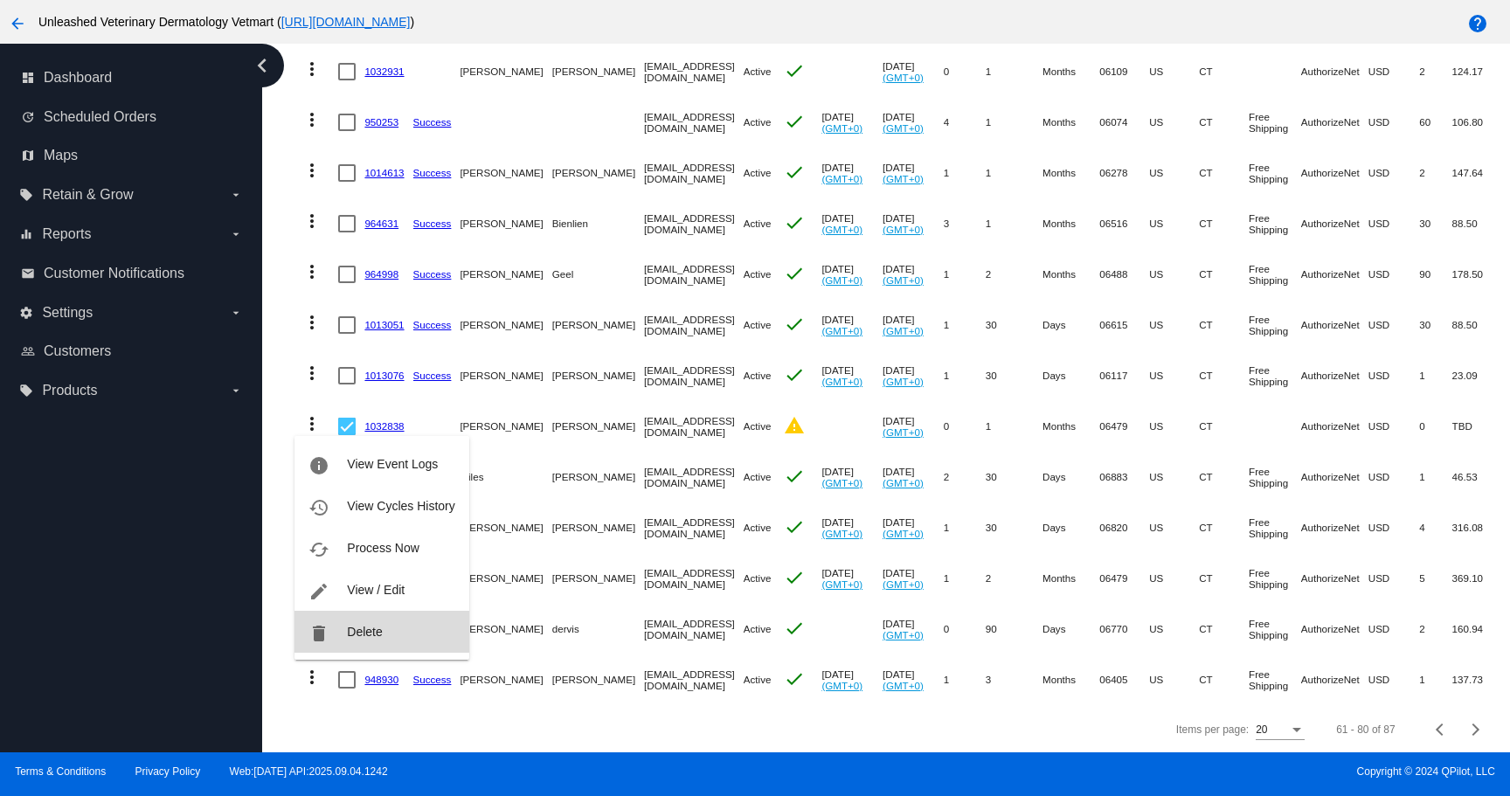
click at [349, 628] on span "Delete" at bounding box center [364, 632] width 35 height 14
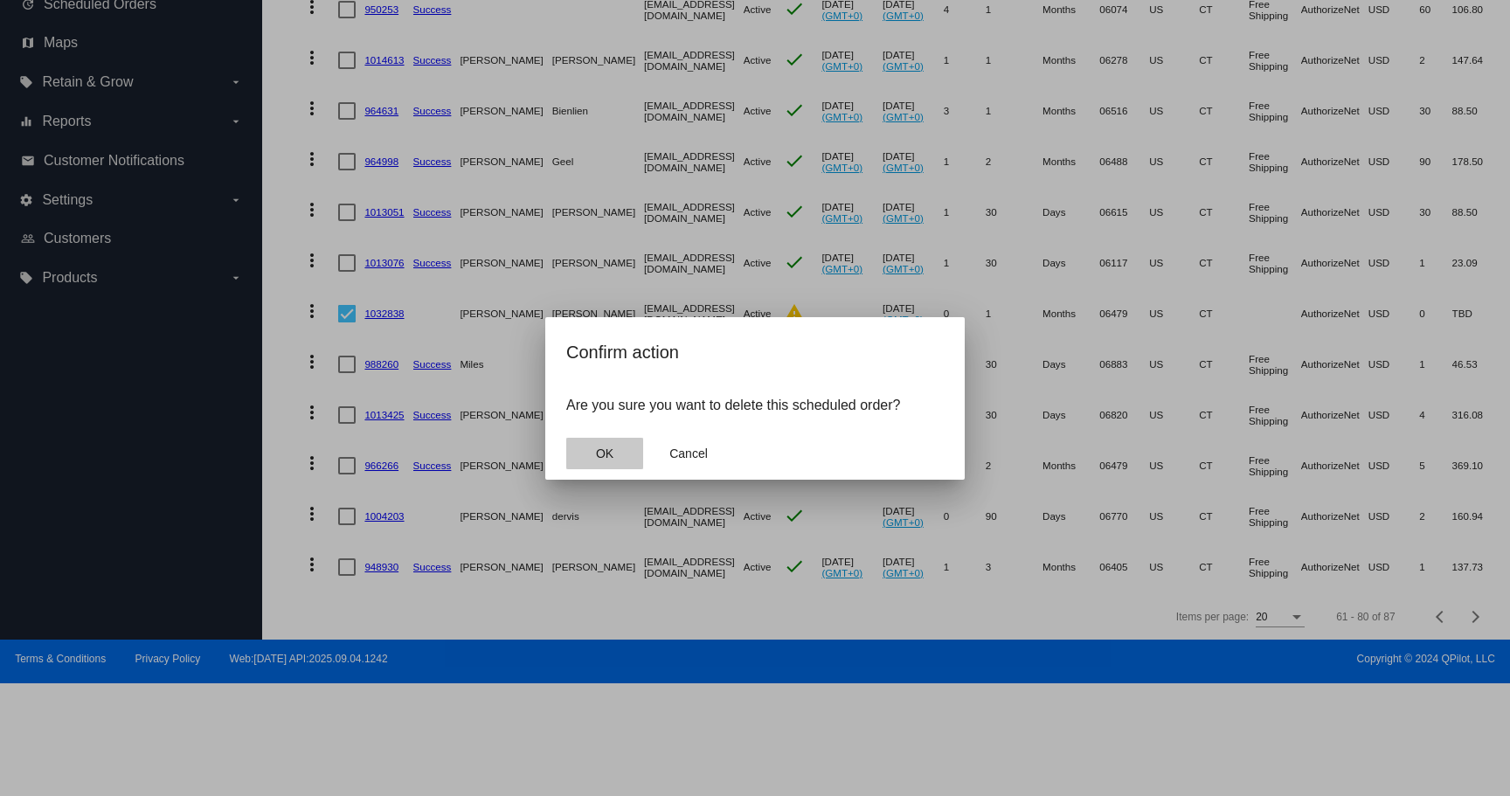
click at [624, 441] on button "OK" at bounding box center [604, 453] width 77 height 31
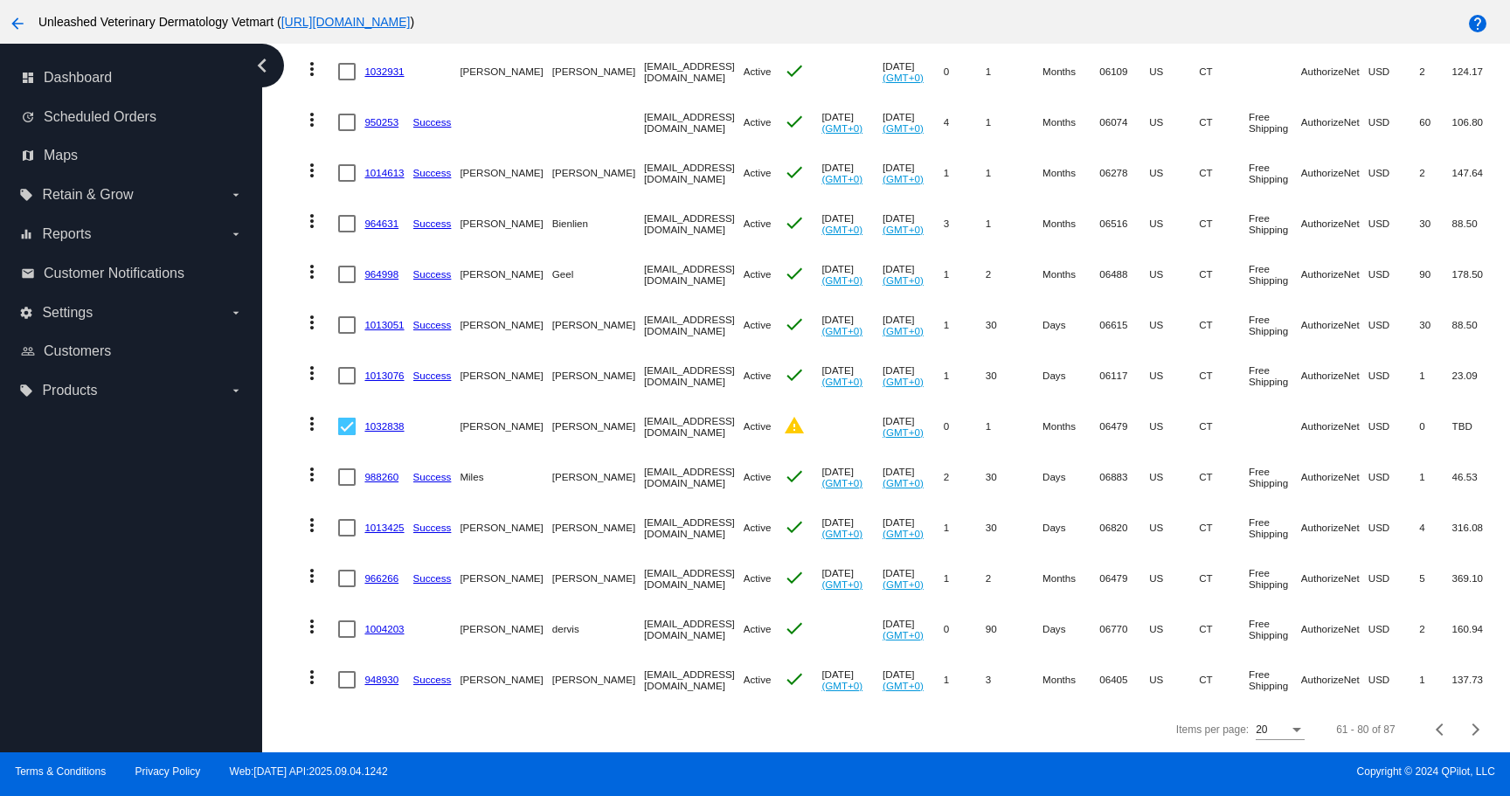
scroll to position [568, 0]
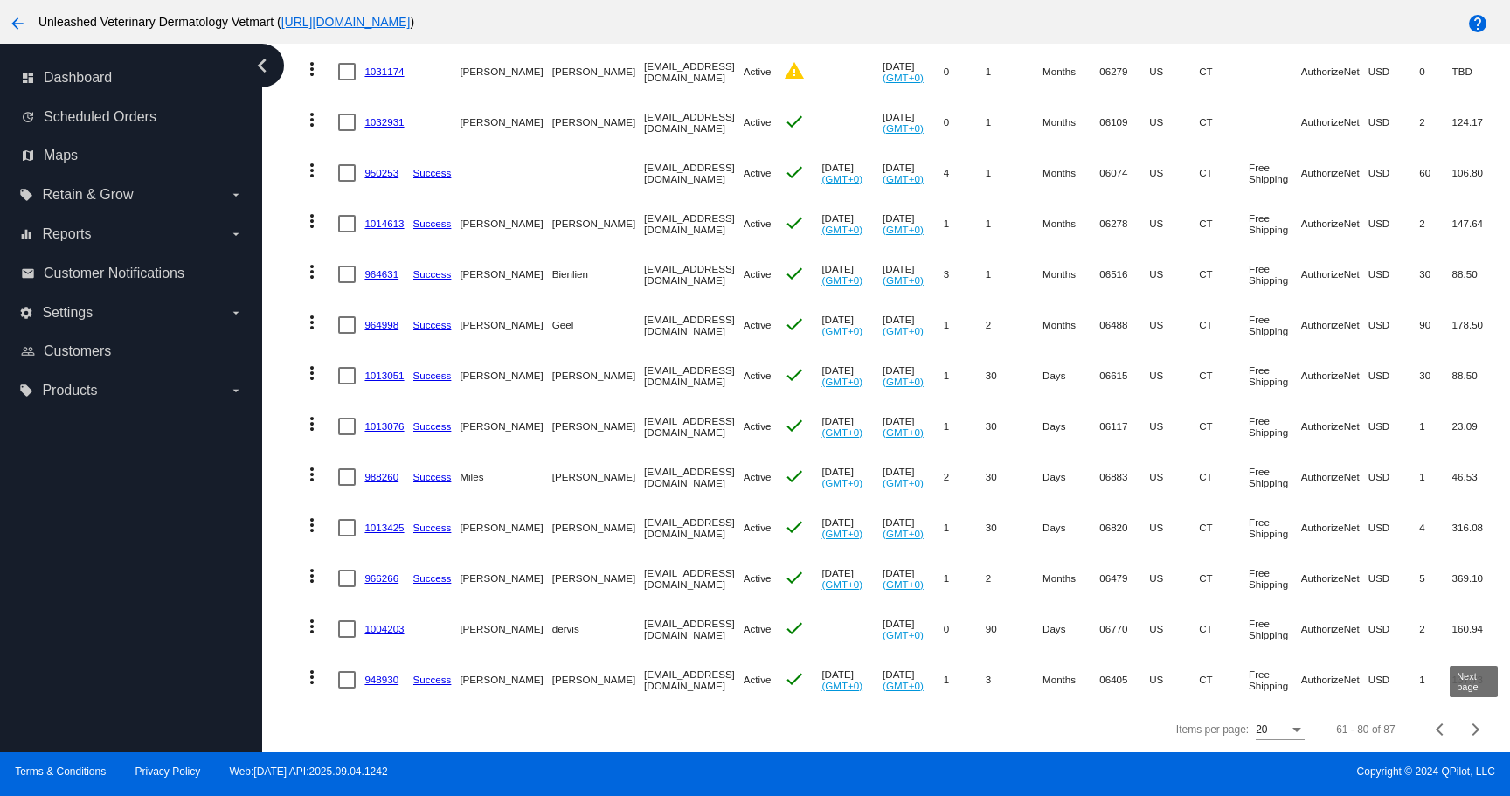
click at [1476, 727] on div "Next page" at bounding box center [1473, 730] width 12 height 12
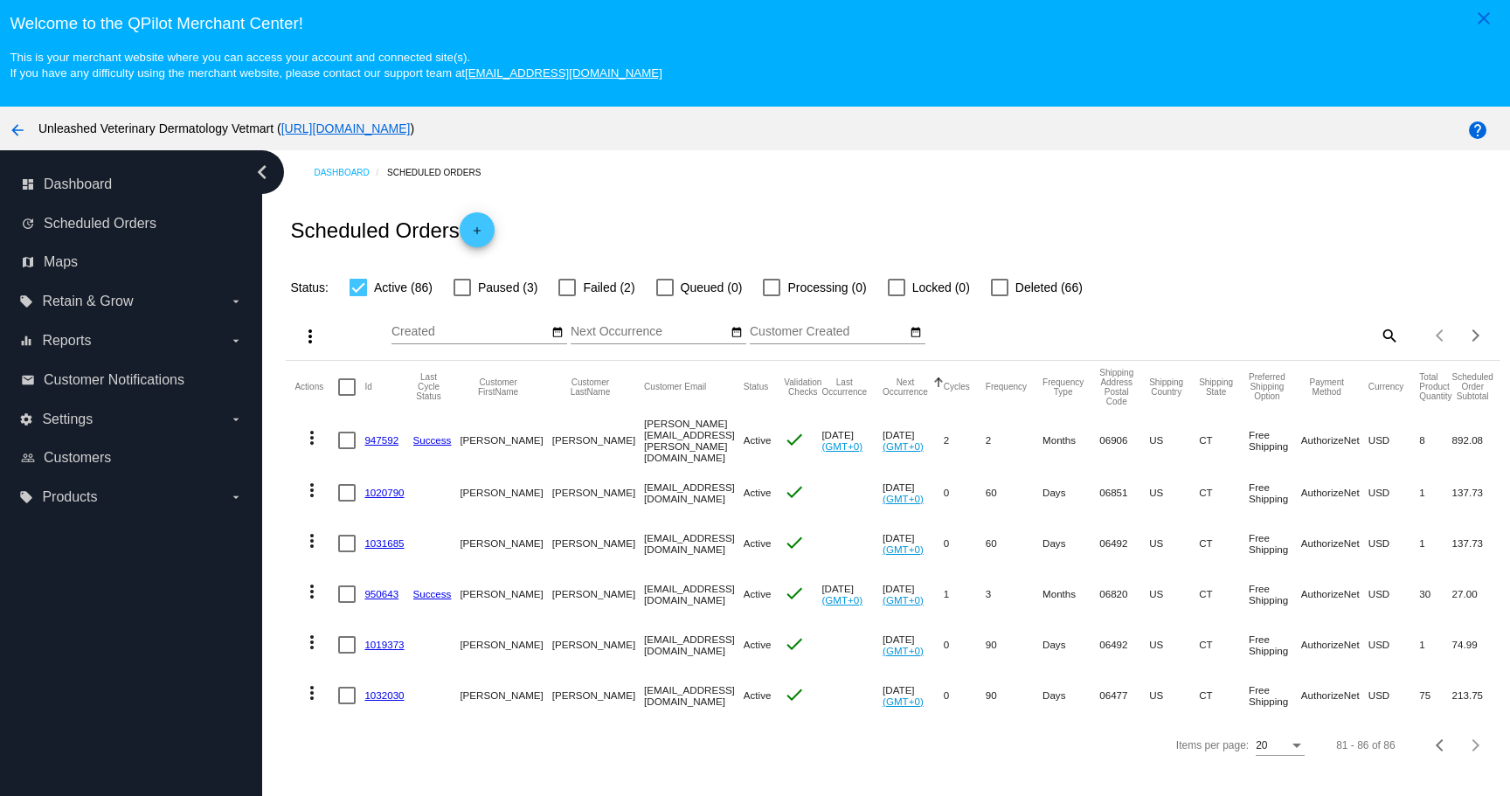
scroll to position [2, 0]
